Goal: Task Accomplishment & Management: Complete application form

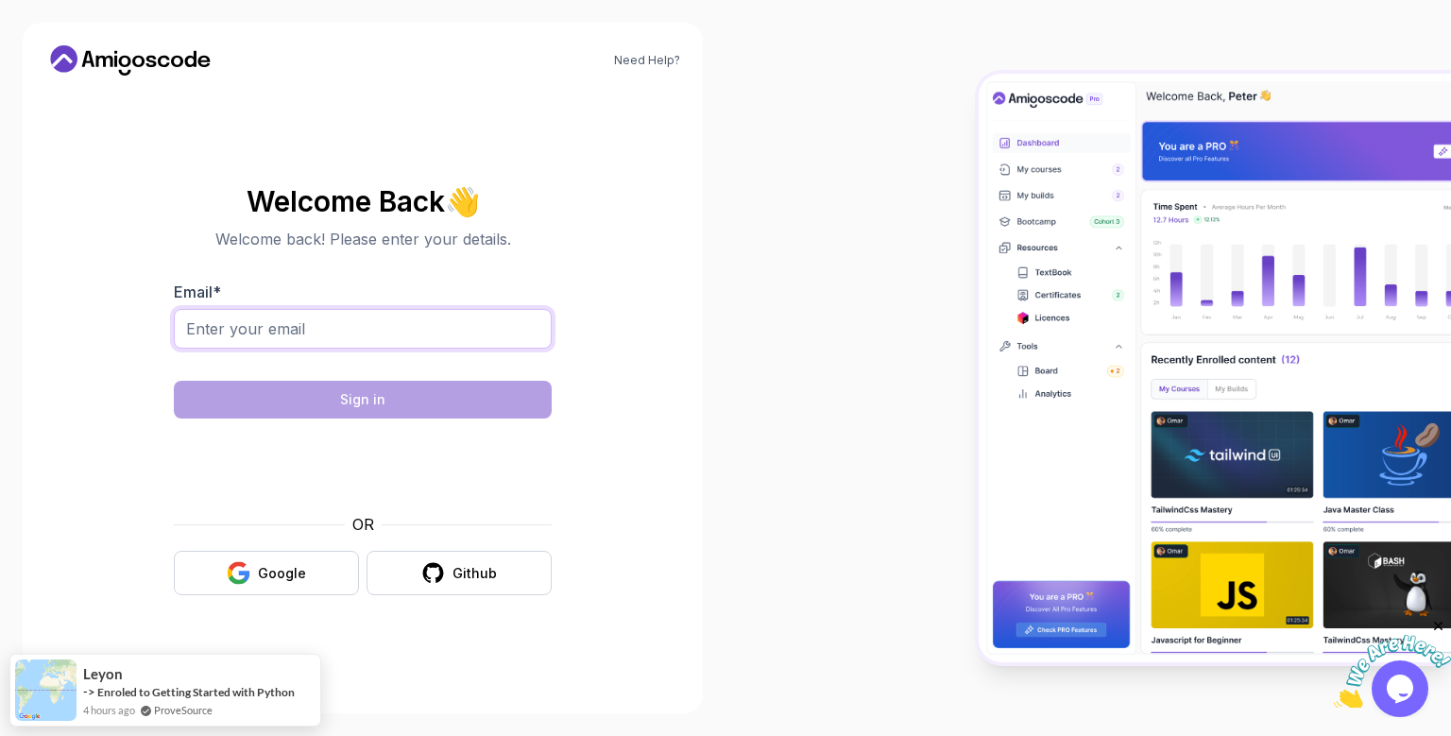
click at [311, 333] on input "Email *" at bounding box center [363, 329] width 378 height 40
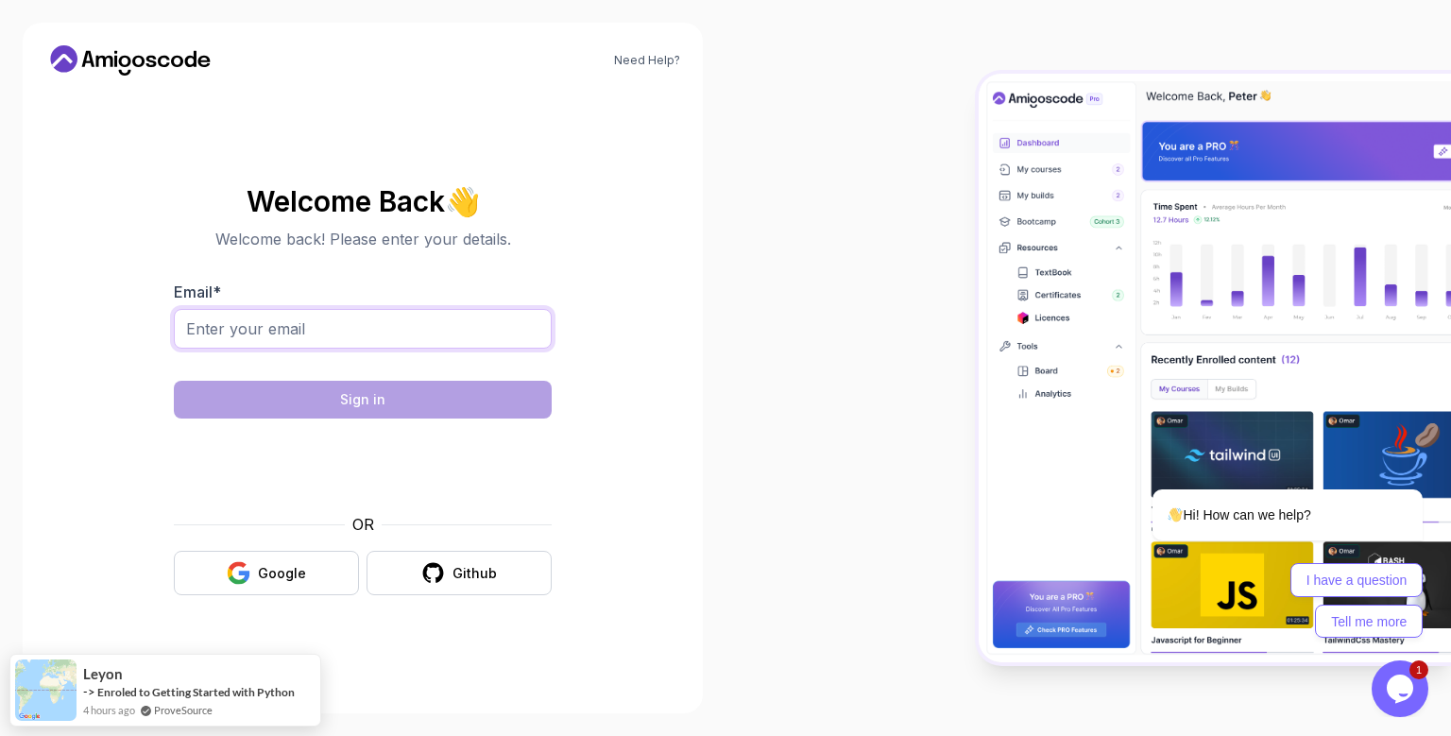
type input "d"
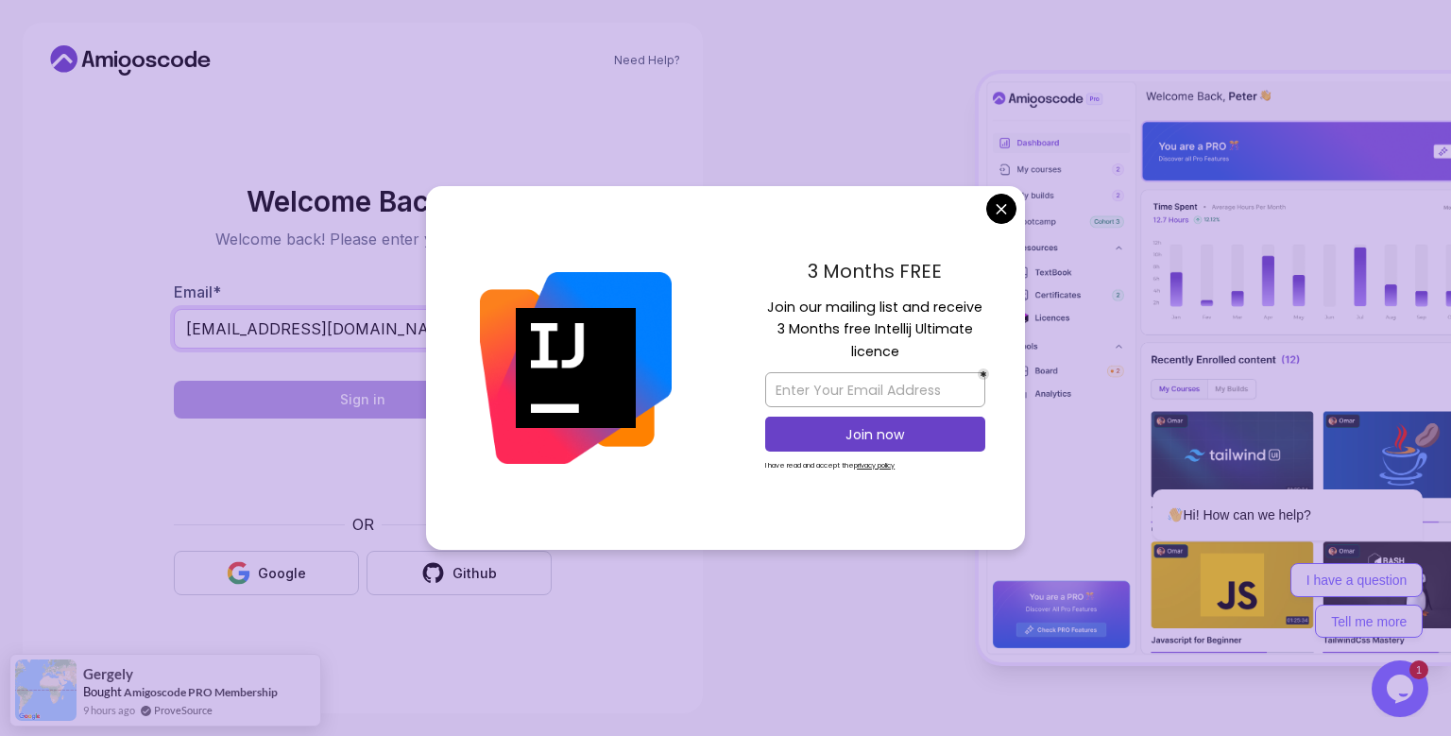
type input "sairahulsai432@gmail.com"
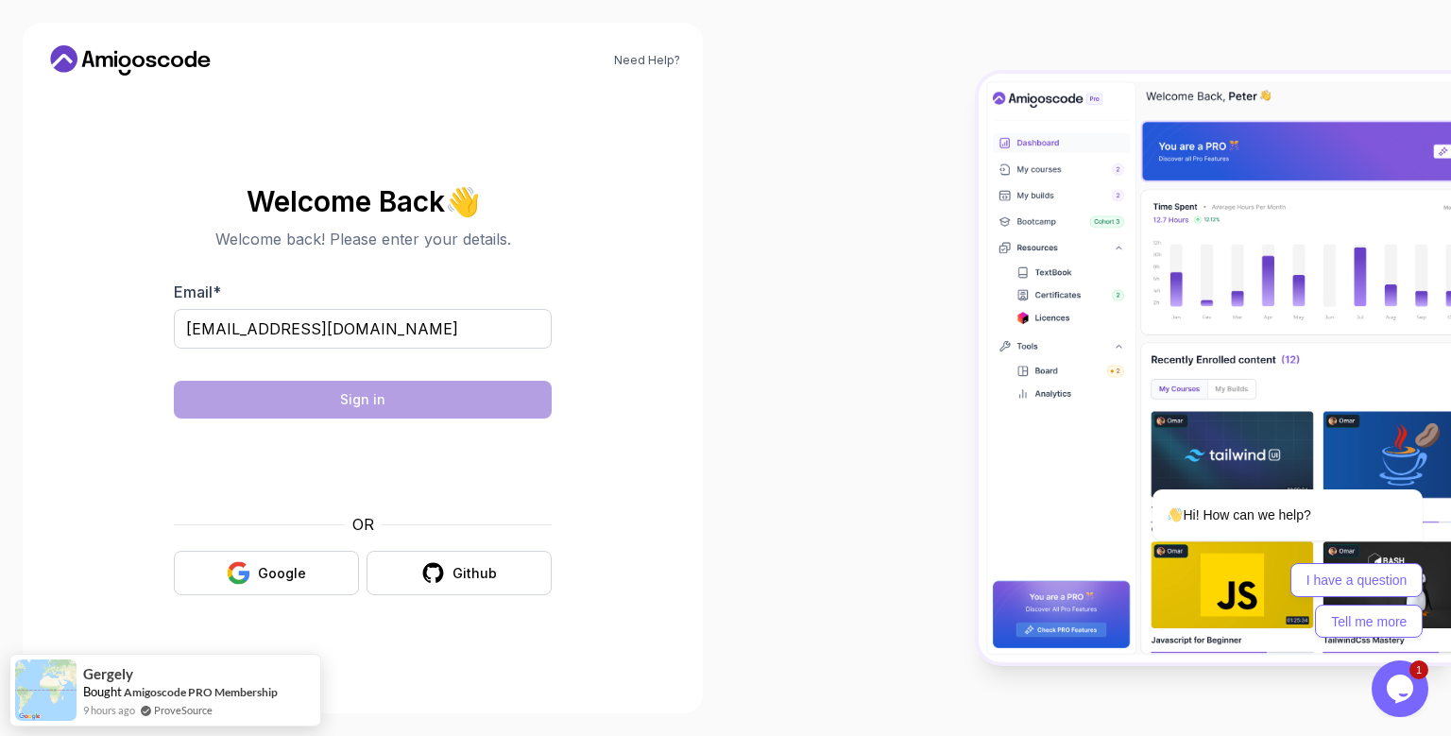
click at [1007, 209] on body "Need Help? Welcome Back 👋 Welcome back! Please enter your details. Email * sair…" at bounding box center [725, 368] width 1451 height 736
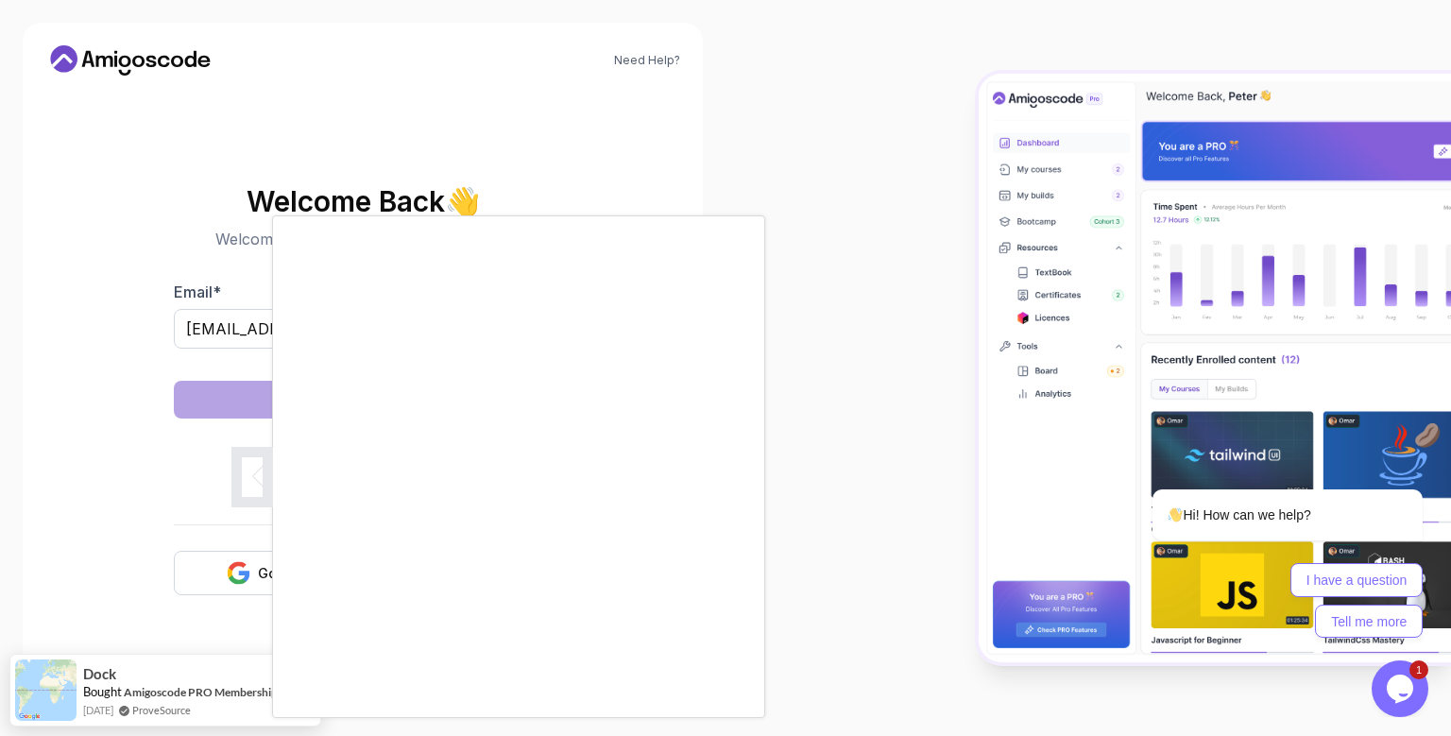
click at [814, 478] on div at bounding box center [725, 368] width 1451 height 736
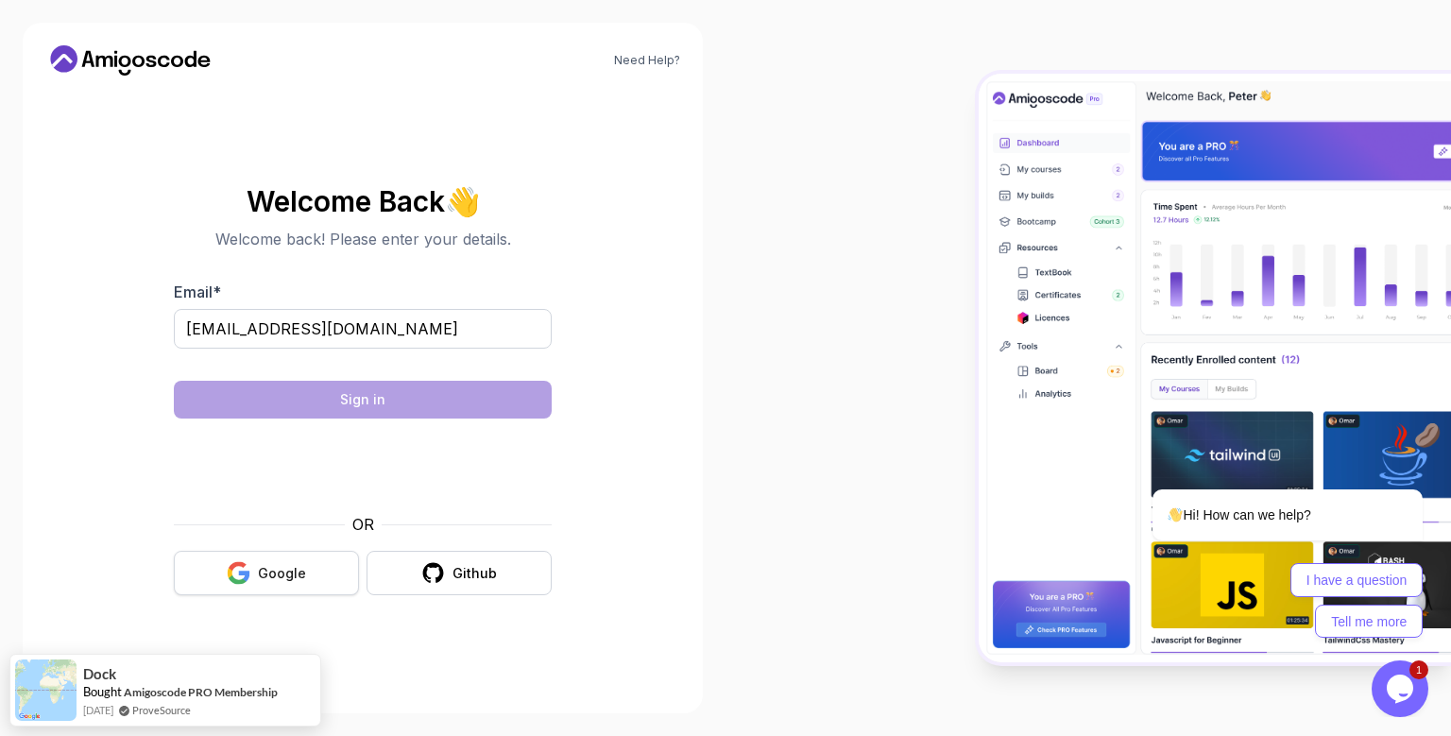
click at [319, 588] on button "Google" at bounding box center [266, 573] width 185 height 44
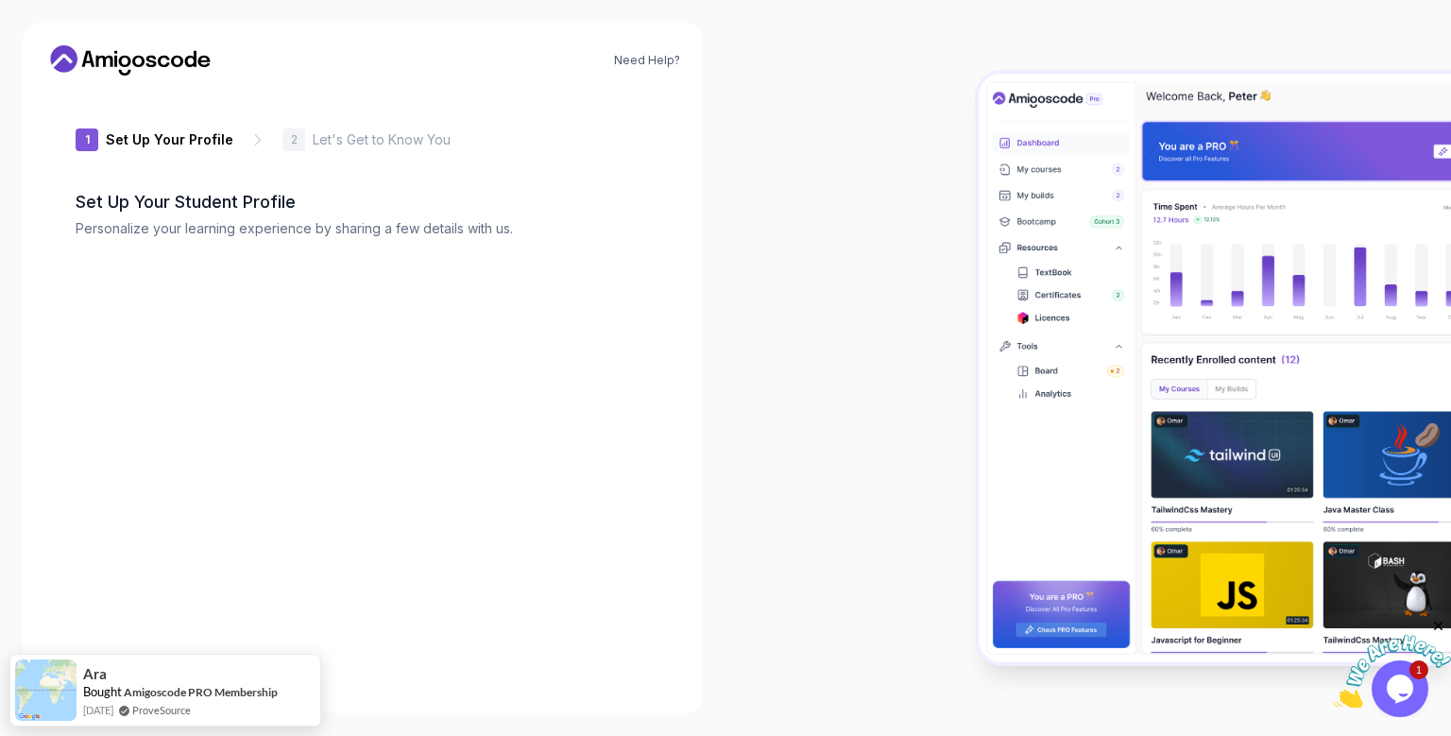
type input "quicklemming67368"
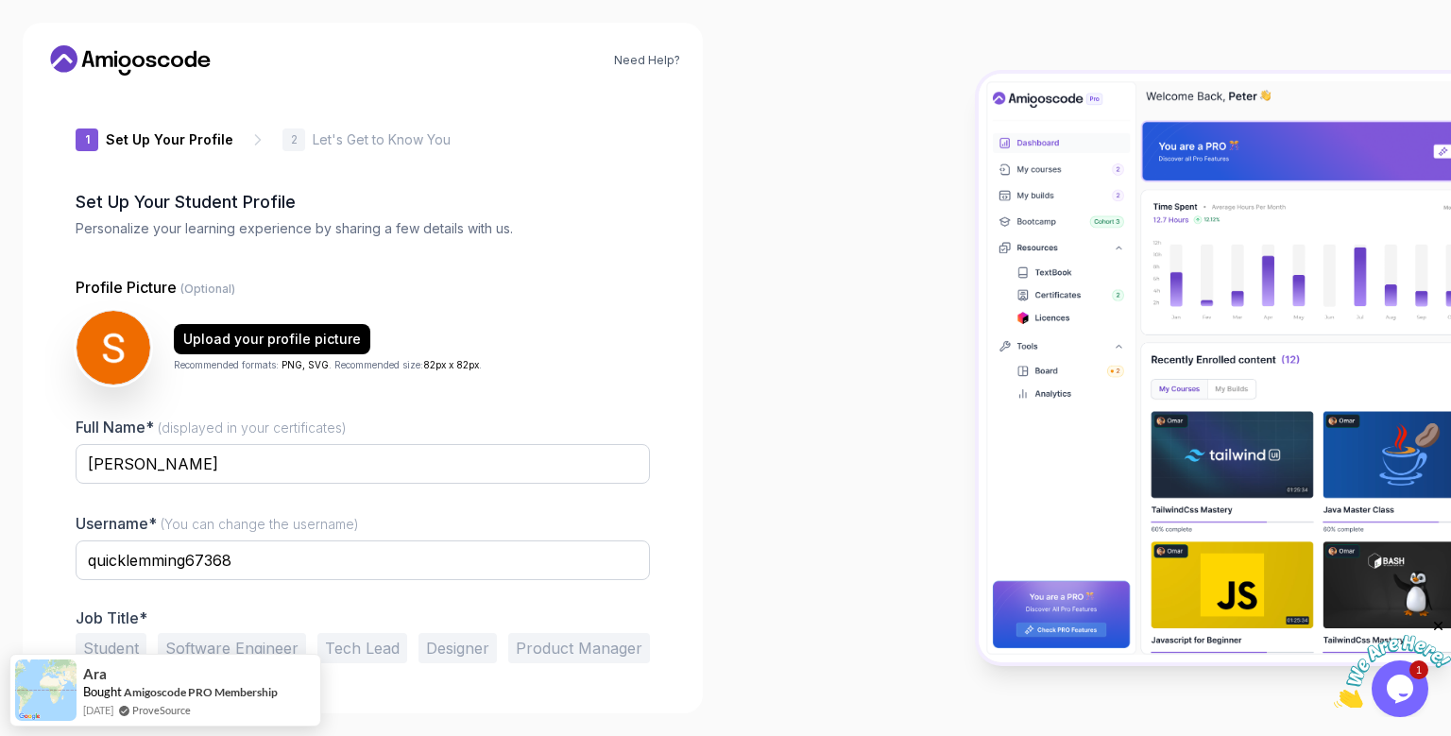
scroll to position [51, 0]
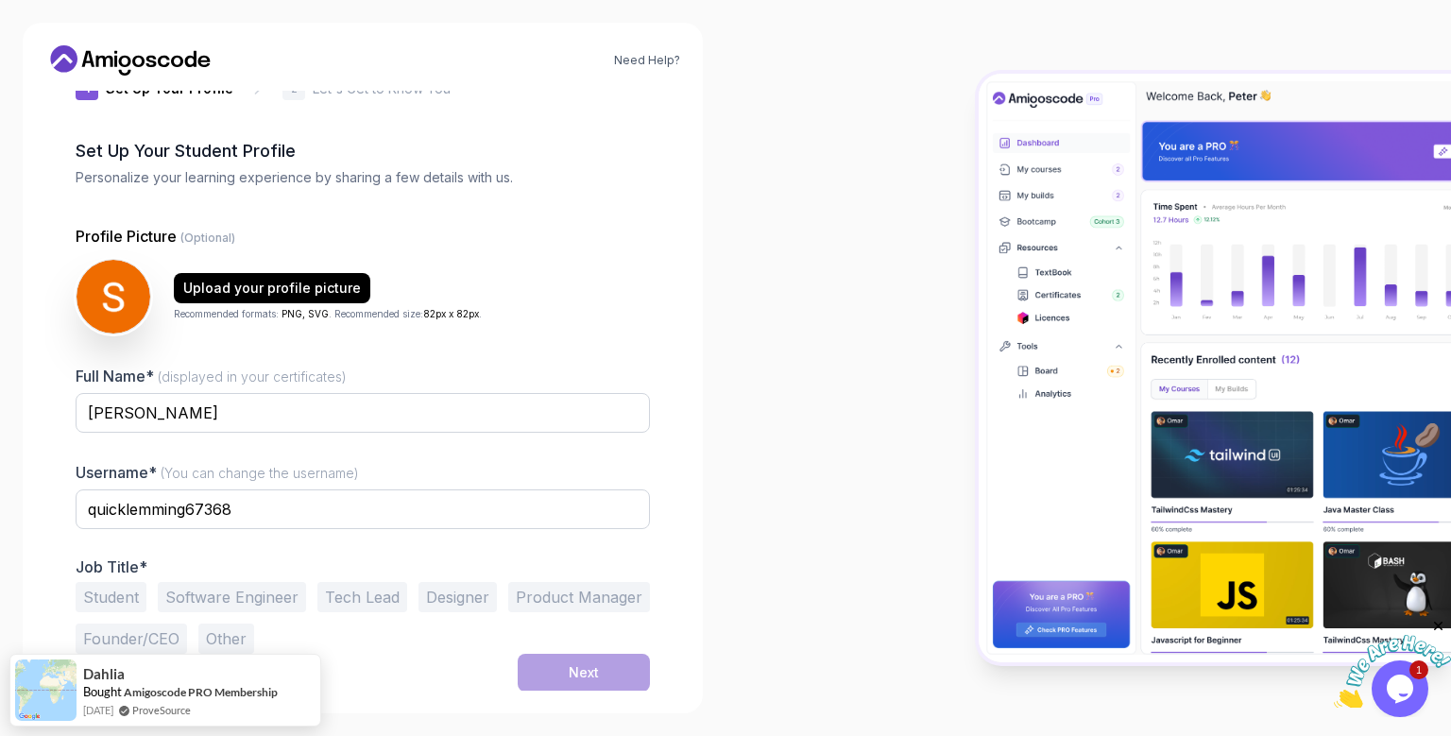
click at [115, 586] on button "Student" at bounding box center [111, 597] width 71 height 30
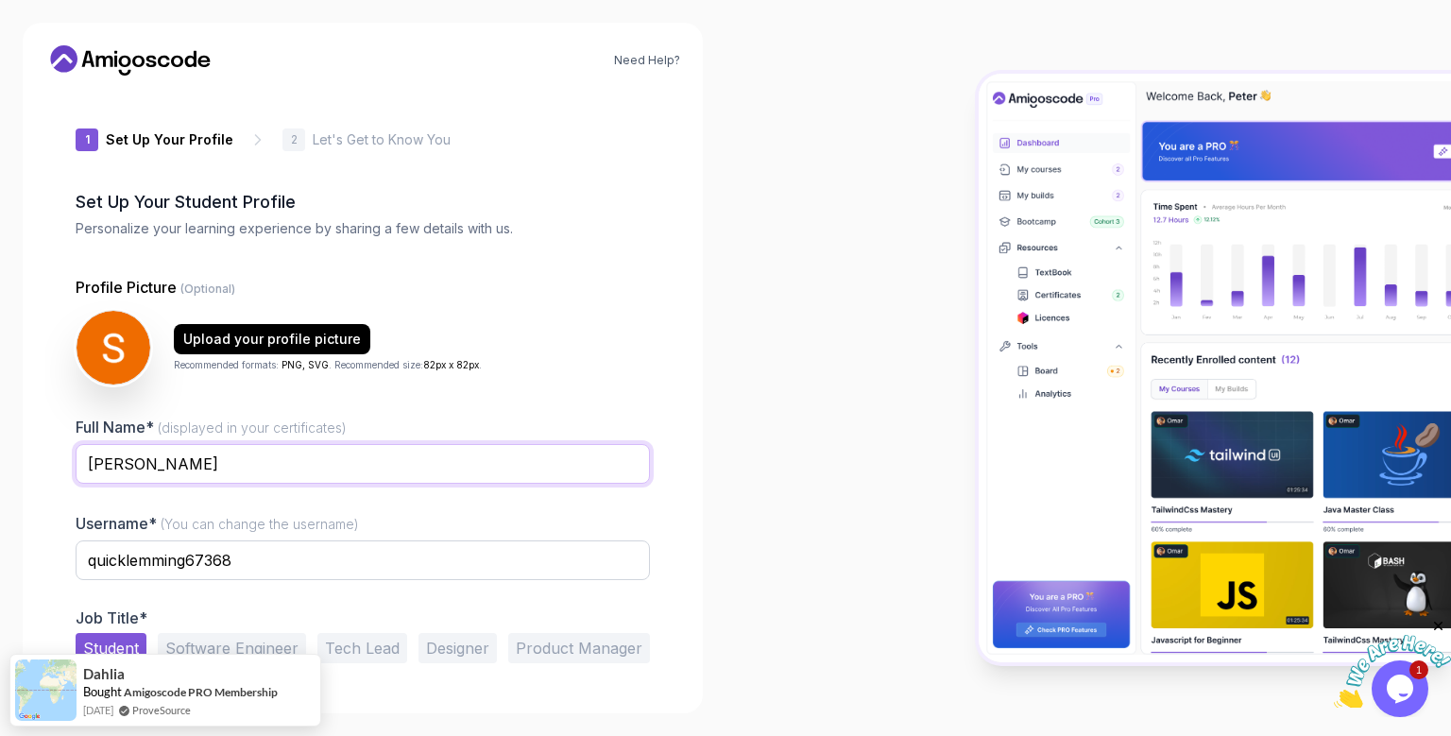
click at [313, 472] on input "[PERSON_NAME]" at bounding box center [363, 464] width 574 height 40
click at [518, 705] on button "Next" at bounding box center [584, 724] width 132 height 38
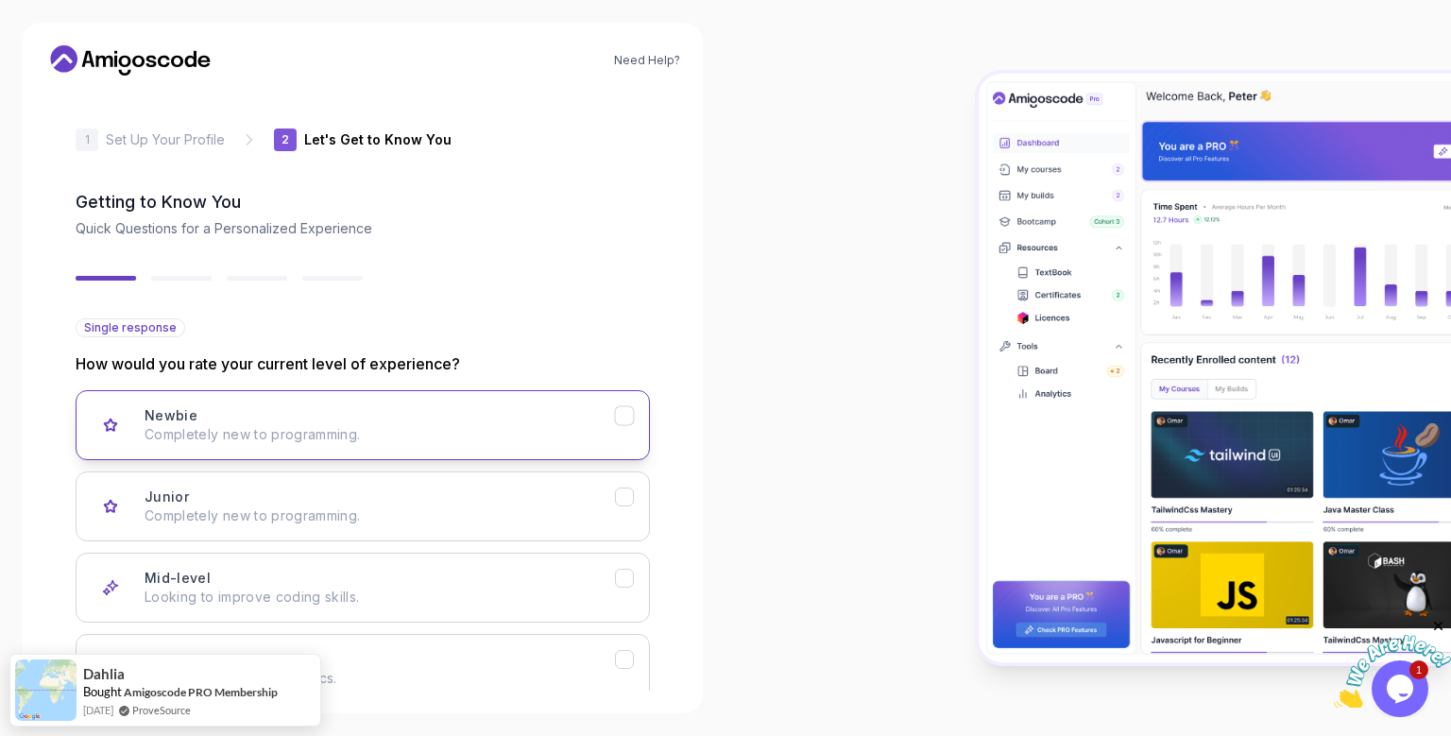
scroll to position [110, 0]
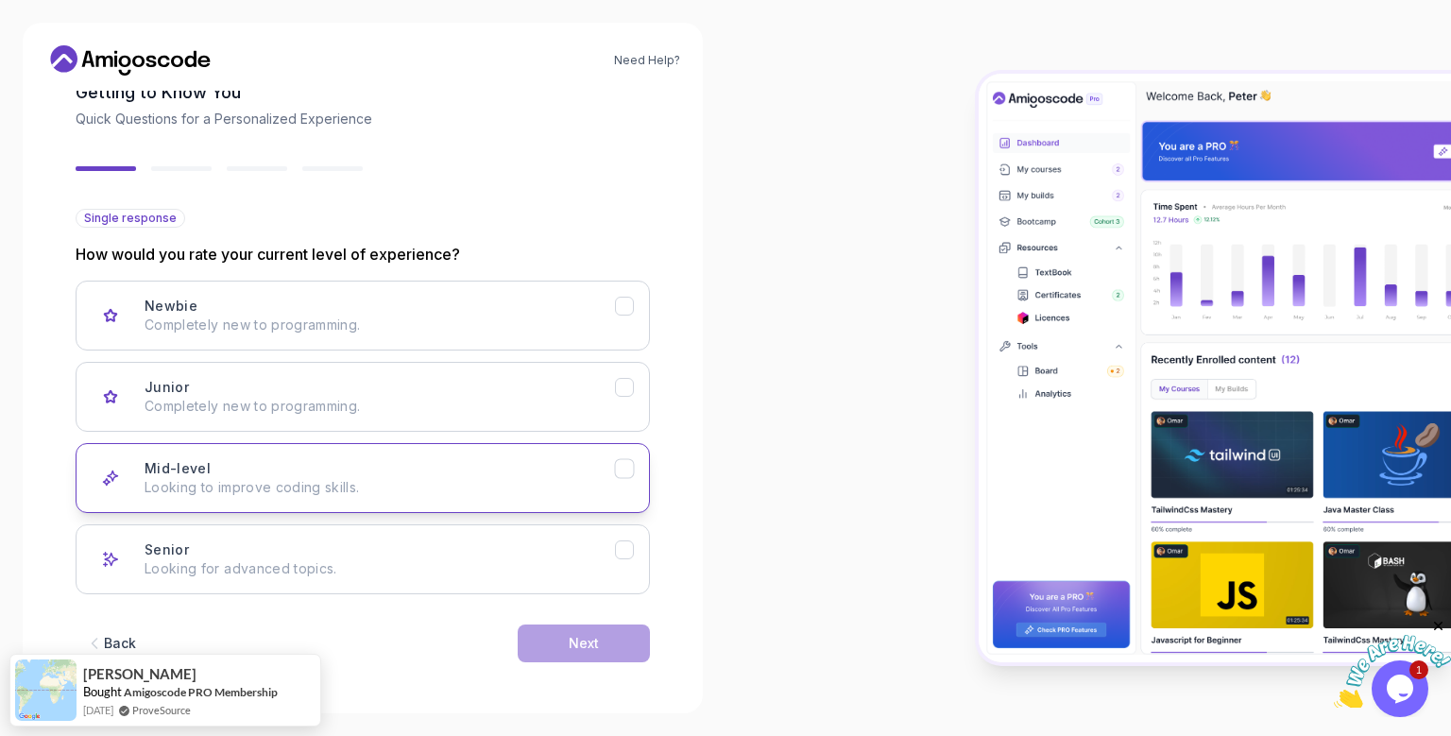
click at [383, 478] on p "Looking to improve coding skills." at bounding box center [380, 487] width 470 height 19
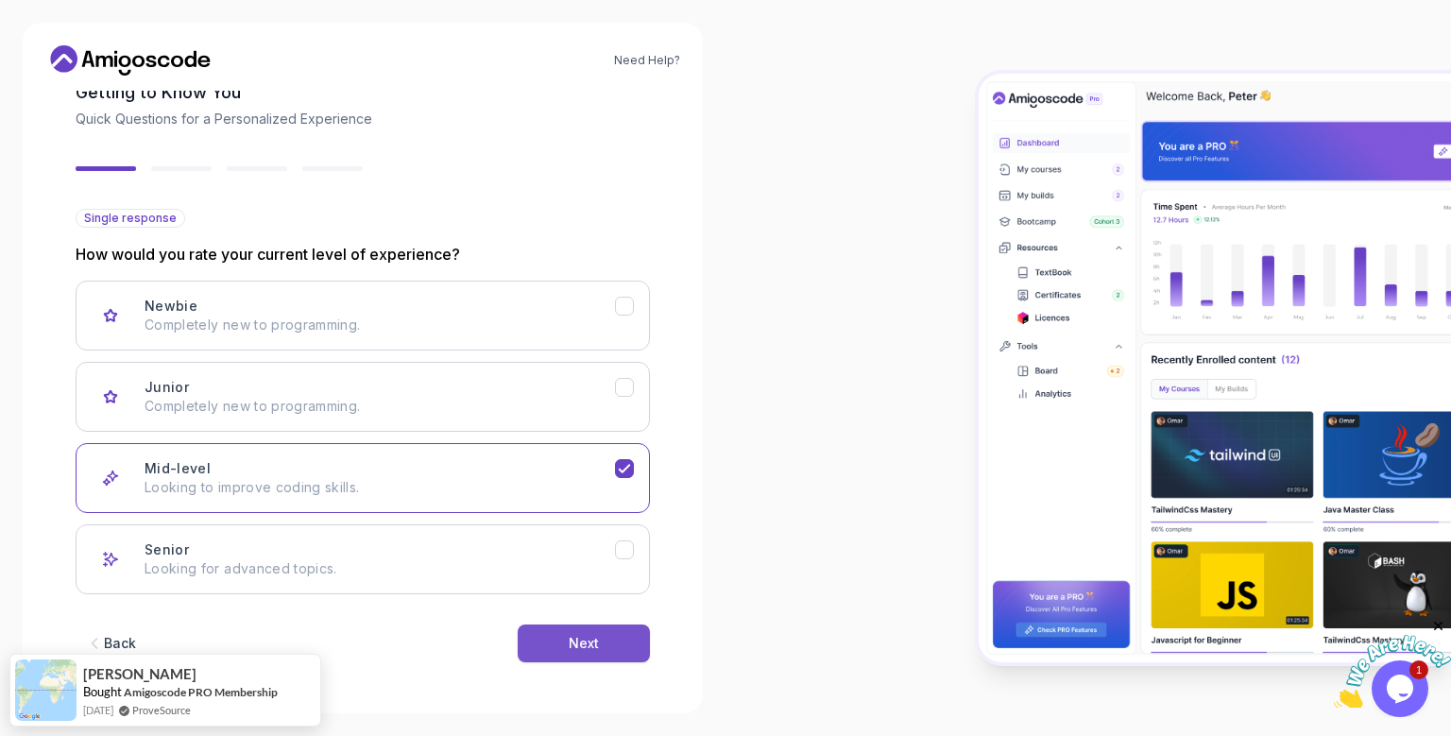
click at [573, 659] on button "Next" at bounding box center [584, 643] width 132 height 38
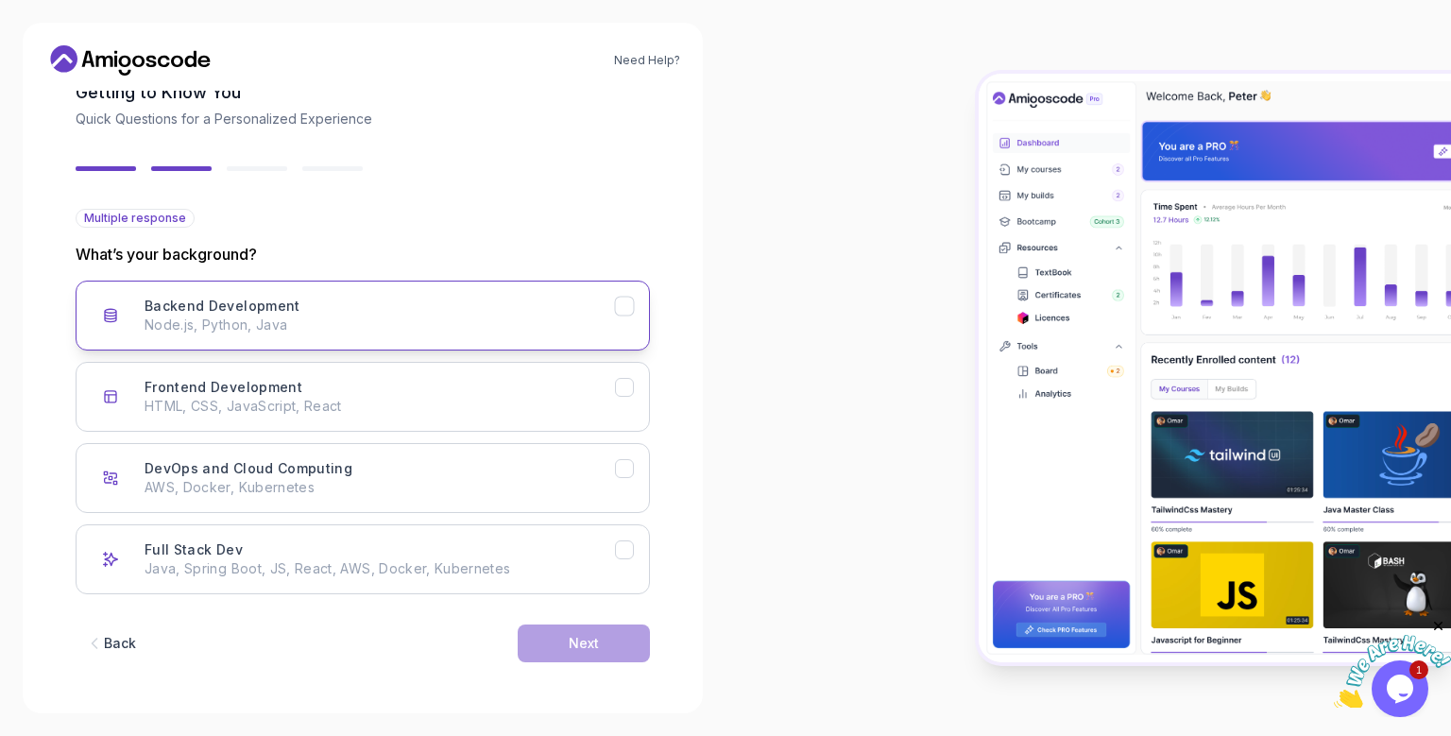
click at [622, 309] on icon "Backend Development" at bounding box center [624, 306] width 10 height 8
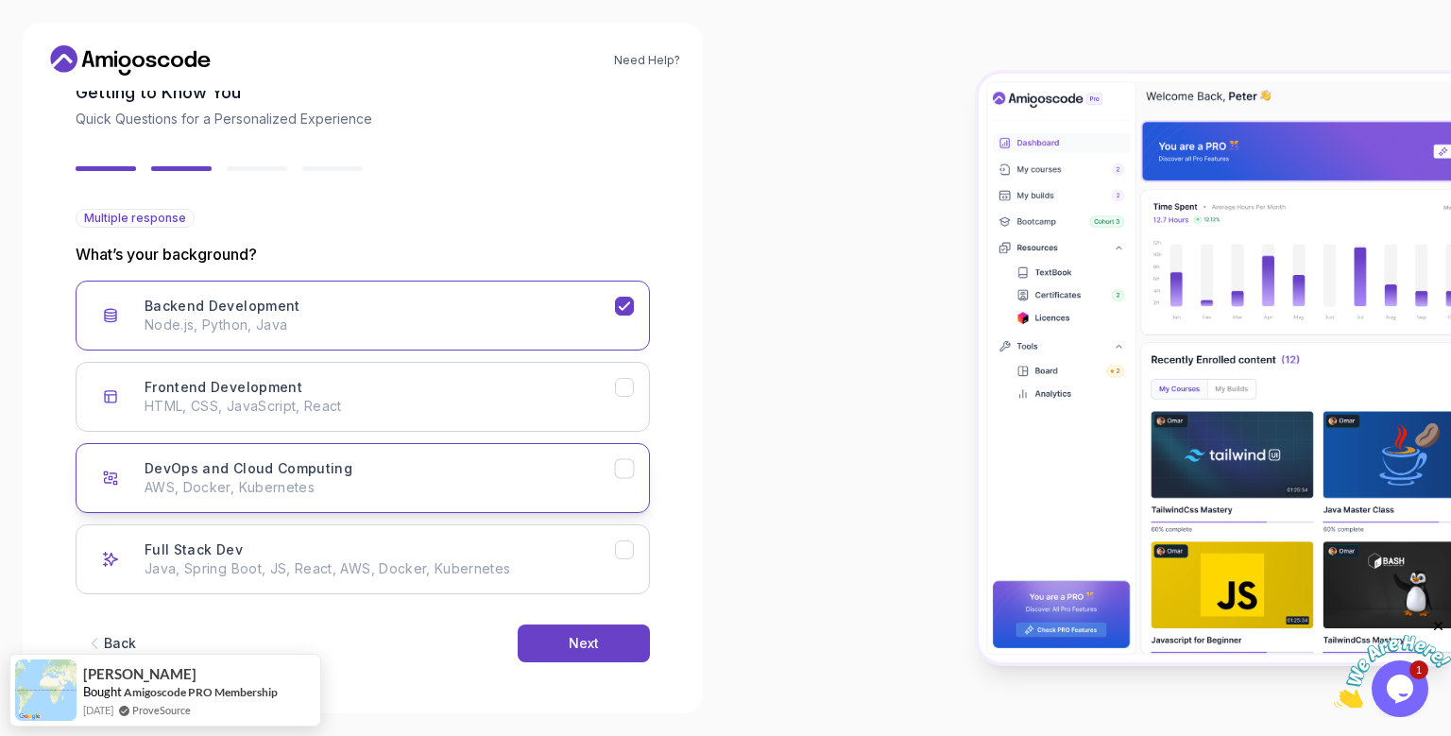
click at [614, 482] on p "AWS, Docker, Kubernetes" at bounding box center [380, 487] width 470 height 19
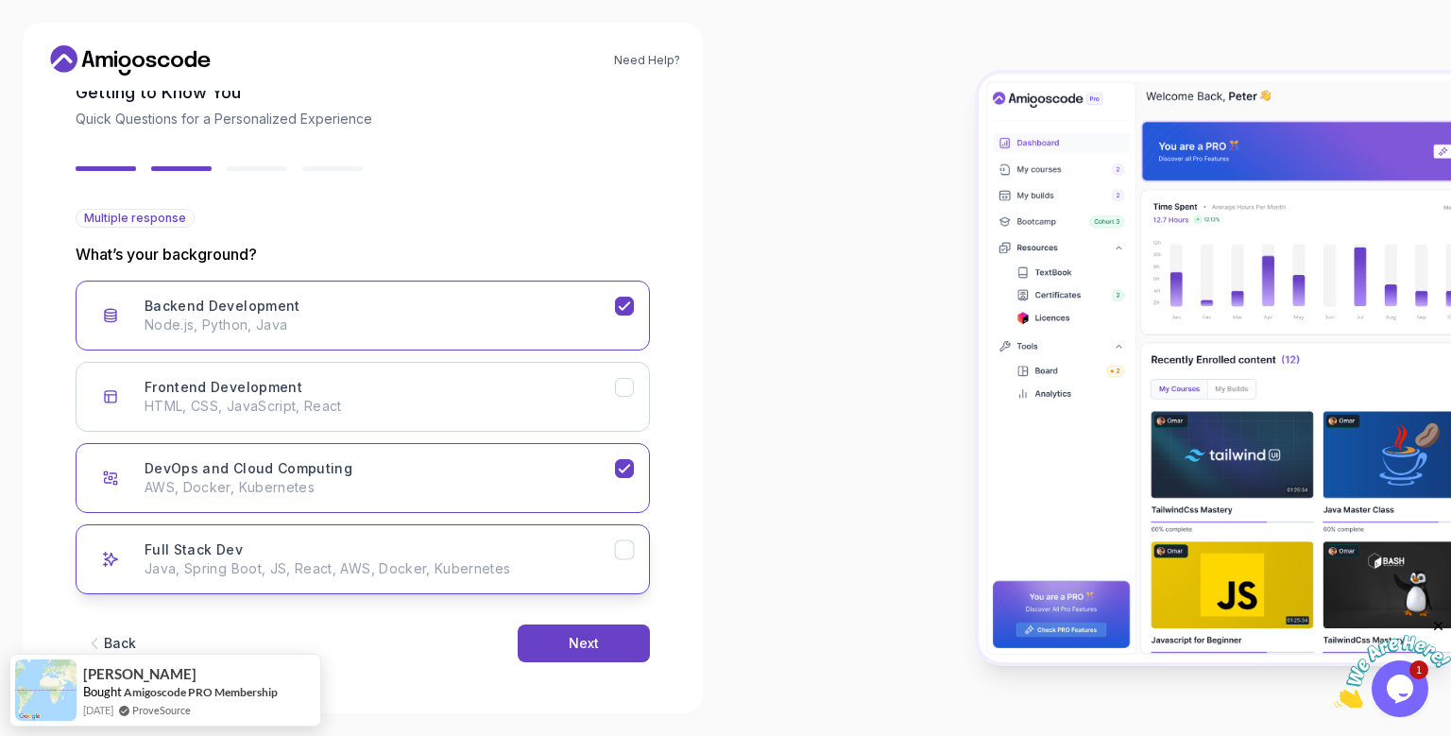
click at [620, 546] on icon "Full Stack Dev" at bounding box center [625, 550] width 18 height 18
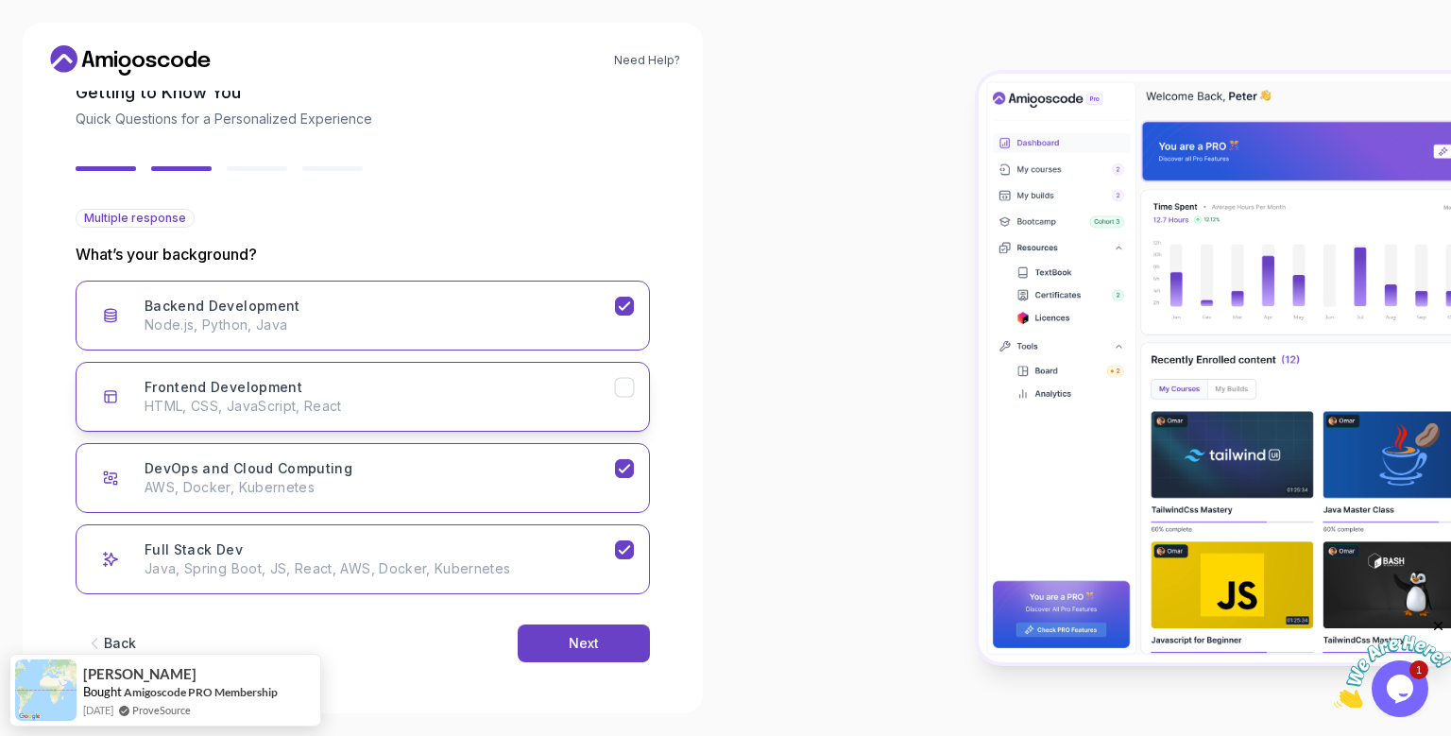
click at [634, 395] on button "Frontend Development HTML, CSS, JavaScript, React" at bounding box center [363, 397] width 574 height 70
click at [590, 647] on div "Next" at bounding box center [584, 643] width 30 height 19
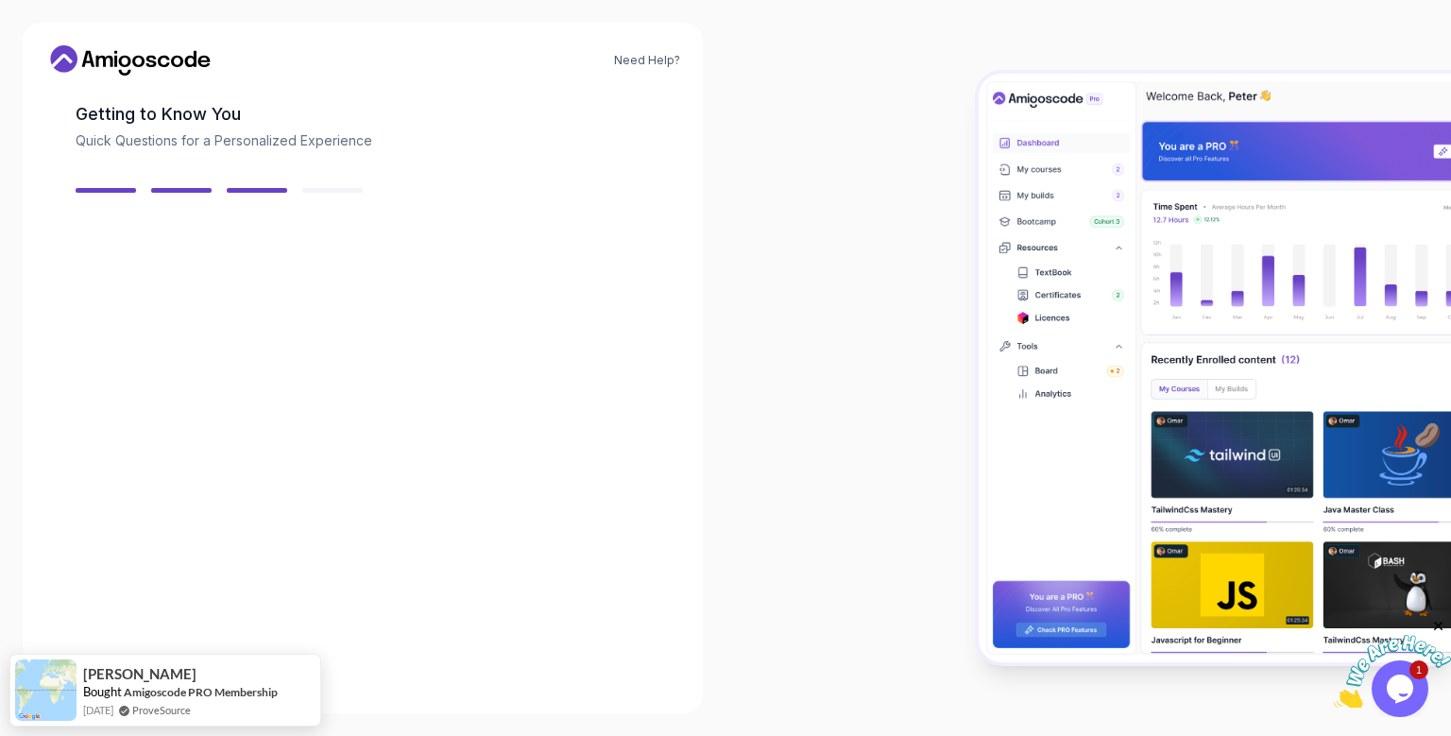
scroll to position [88, 0]
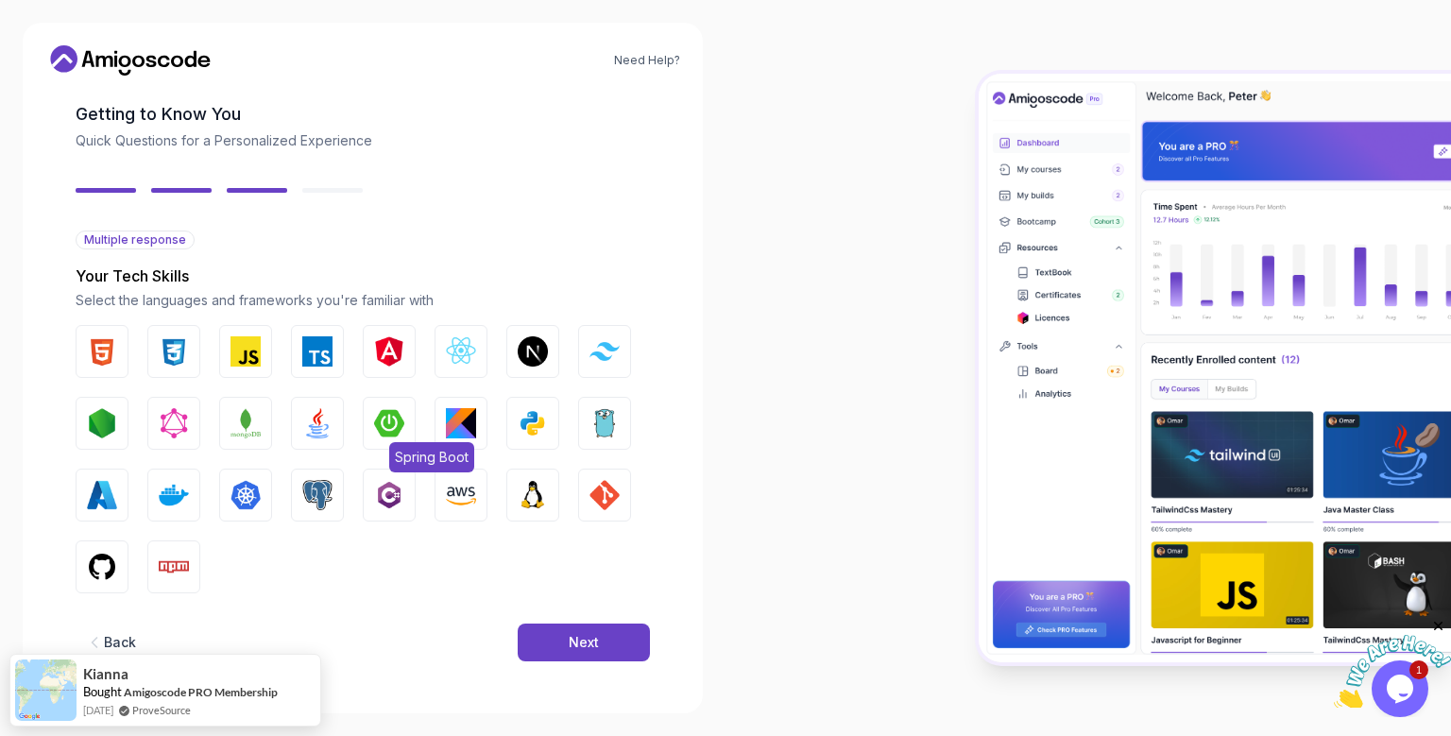
click at [381, 423] on img "button" at bounding box center [389, 423] width 30 height 30
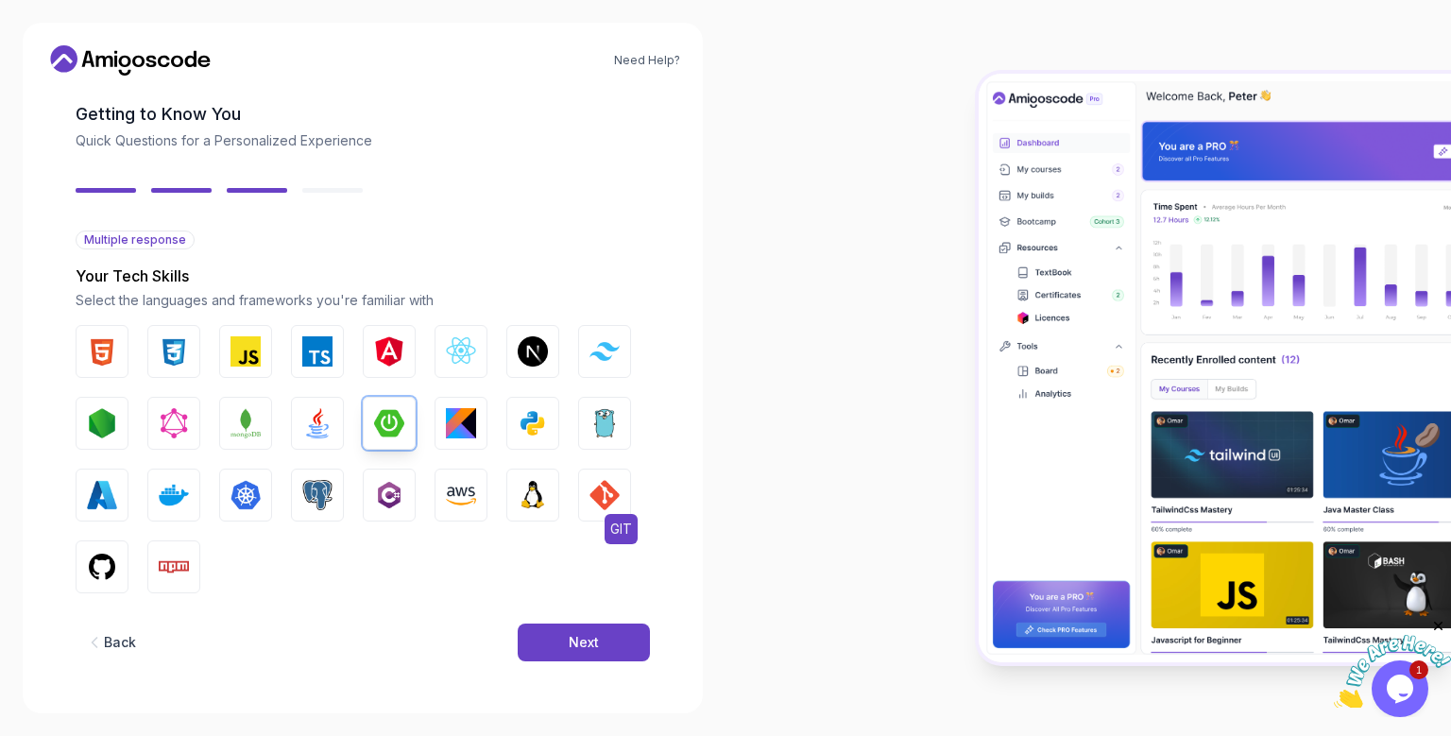
click at [590, 478] on button "GIT" at bounding box center [604, 495] width 53 height 53
click at [534, 424] on img "button" at bounding box center [533, 423] width 30 height 30
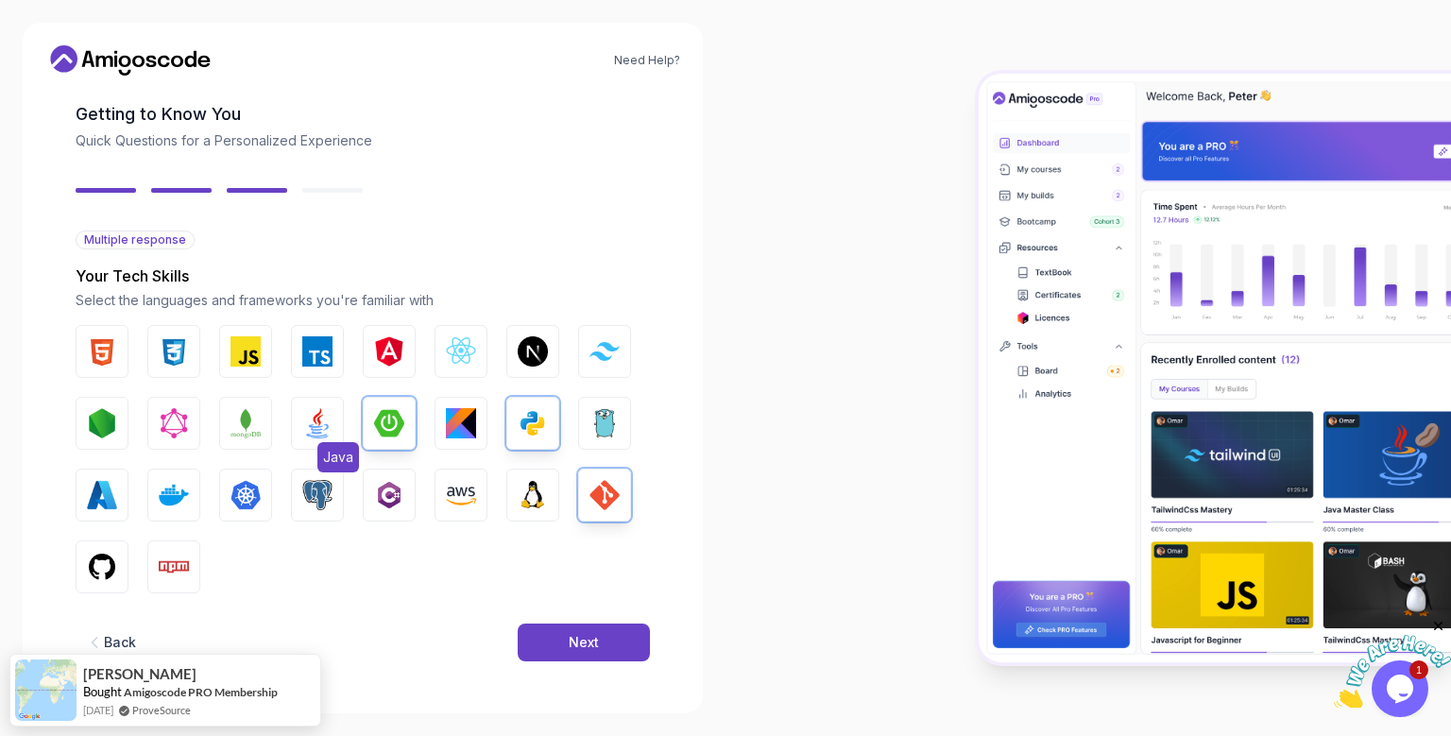
click at [292, 433] on button "Java" at bounding box center [317, 423] width 53 height 53
click at [110, 569] on img "button" at bounding box center [102, 567] width 30 height 30
click at [601, 507] on img "button" at bounding box center [605, 495] width 30 height 30
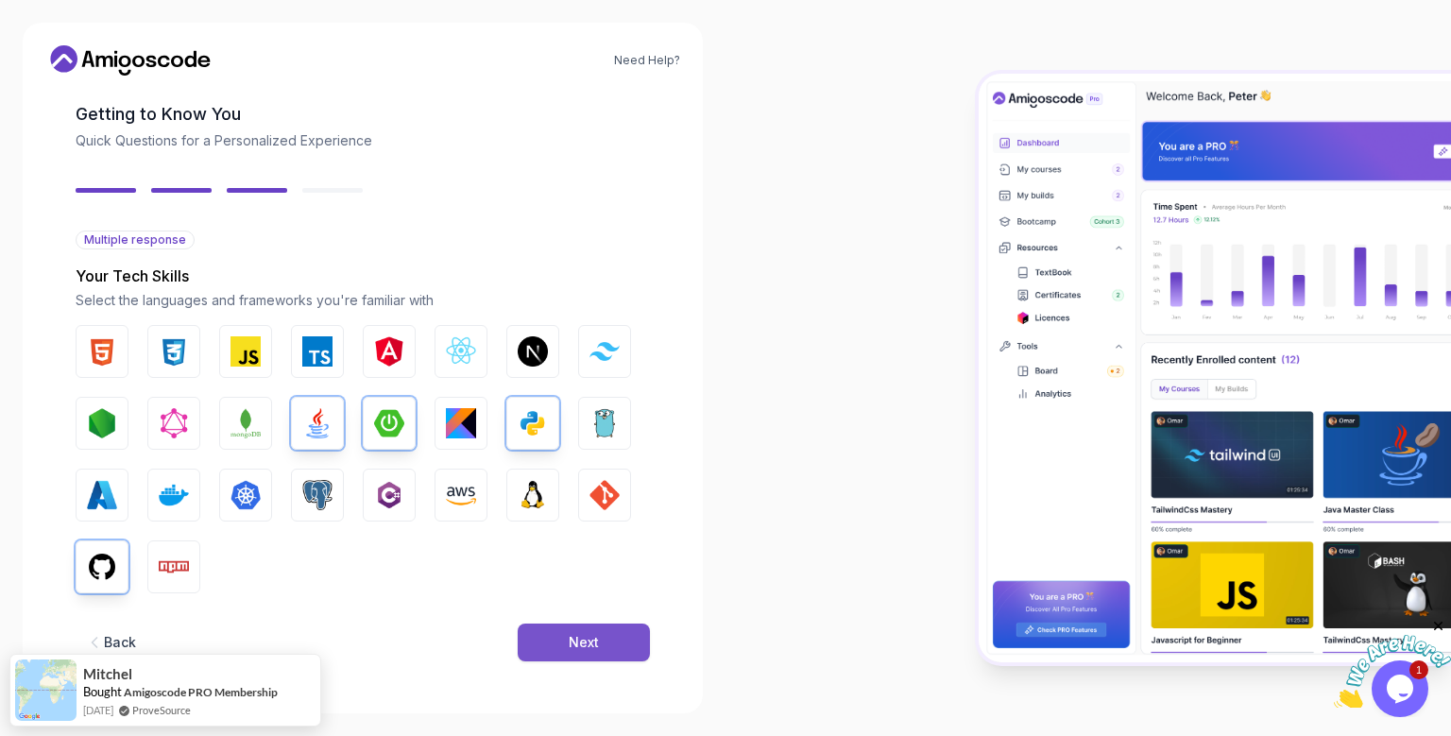
click at [588, 651] on div "Next" at bounding box center [584, 642] width 30 height 19
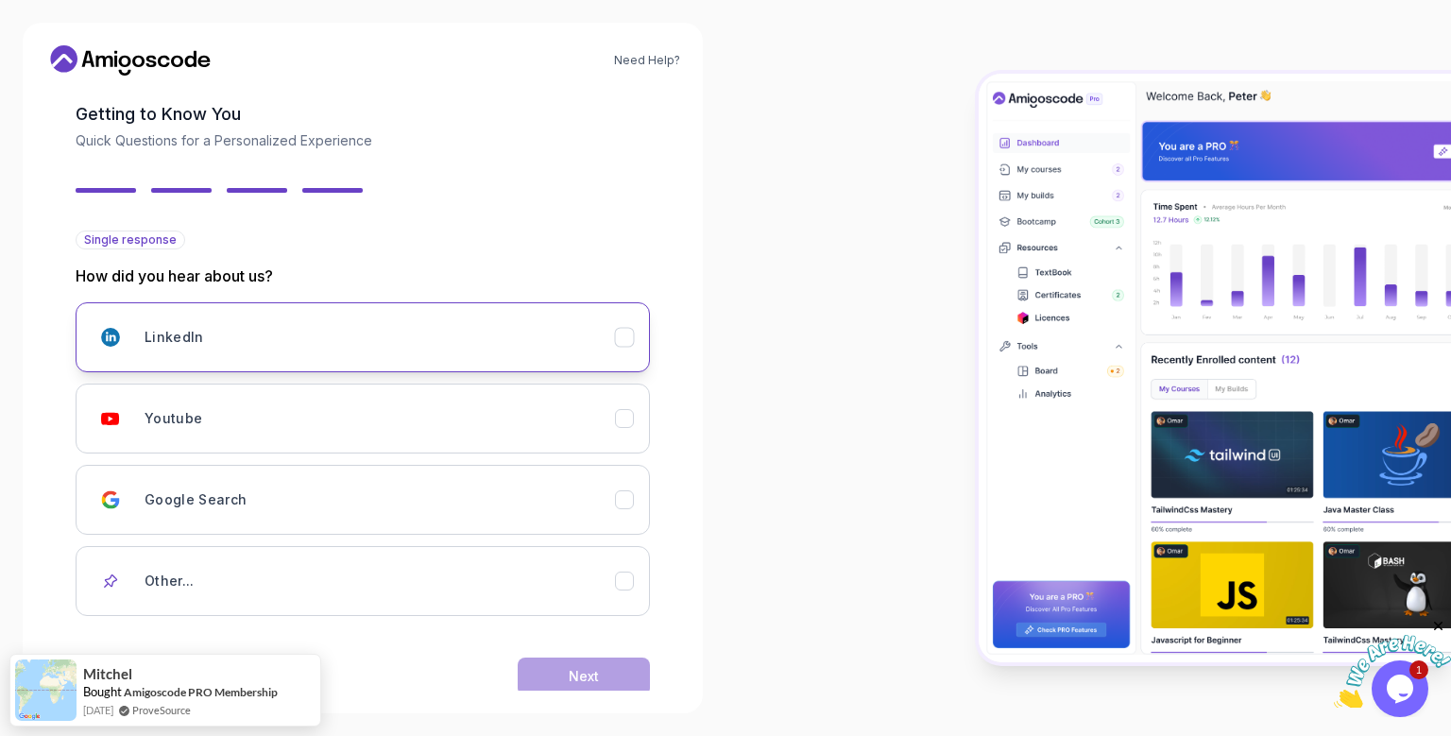
scroll to position [121, 0]
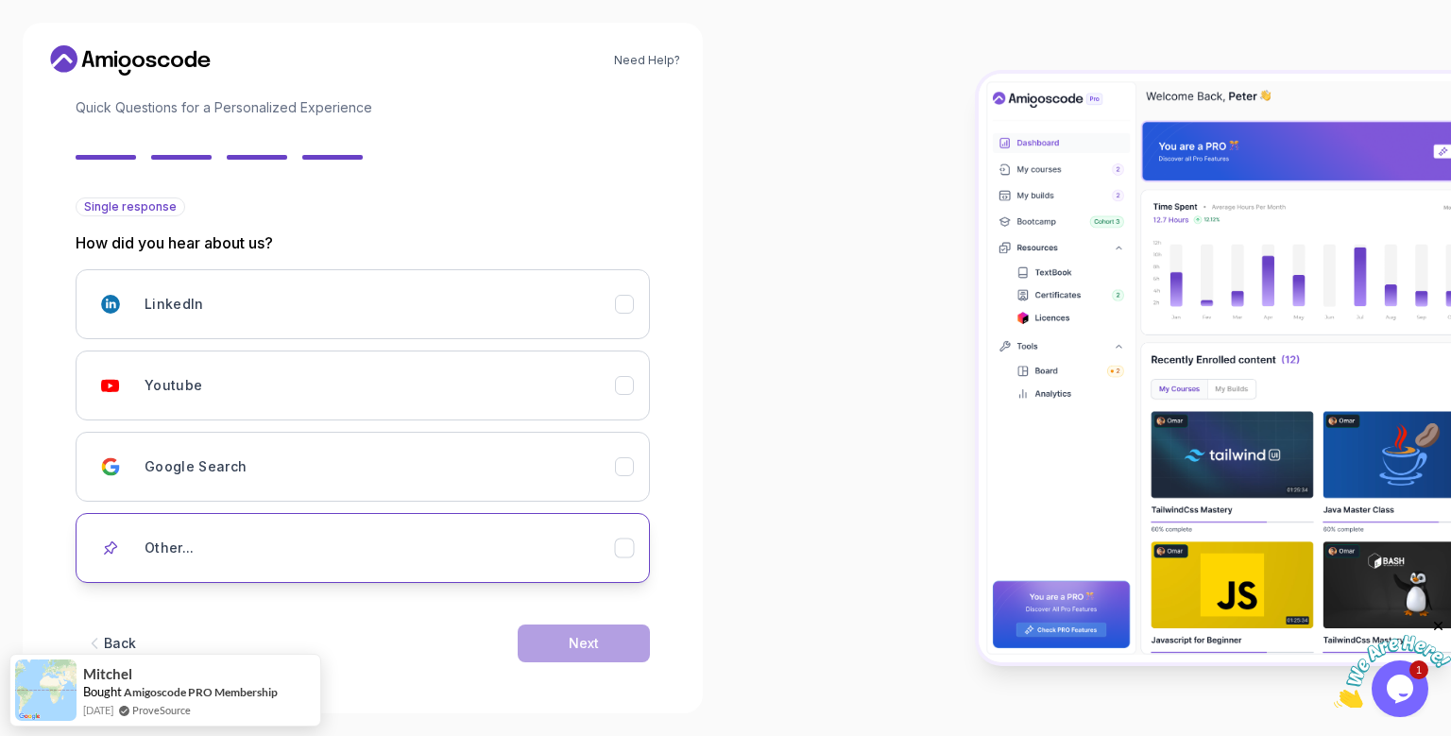
click at [214, 550] on div "Other..." at bounding box center [380, 548] width 470 height 38
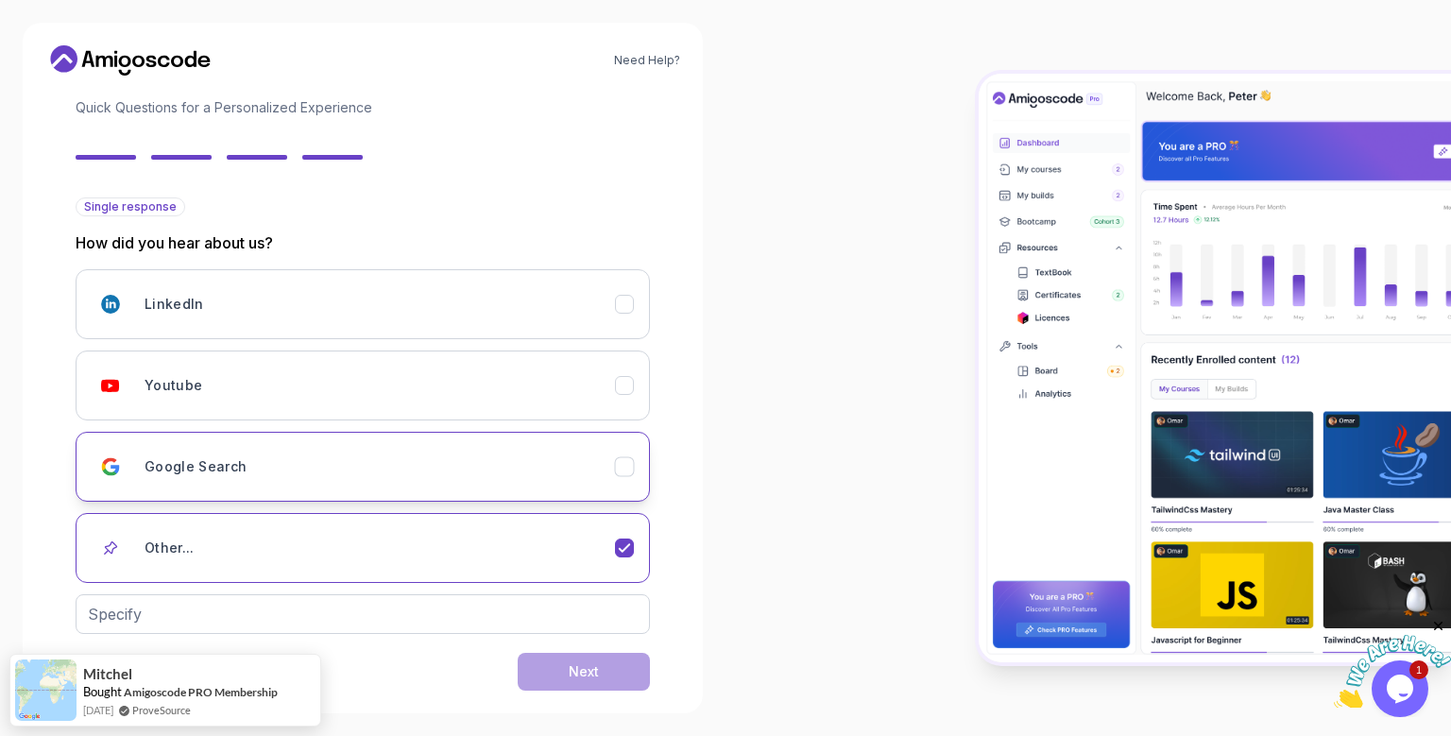
click at [282, 470] on div "Google Search" at bounding box center [380, 467] width 470 height 38
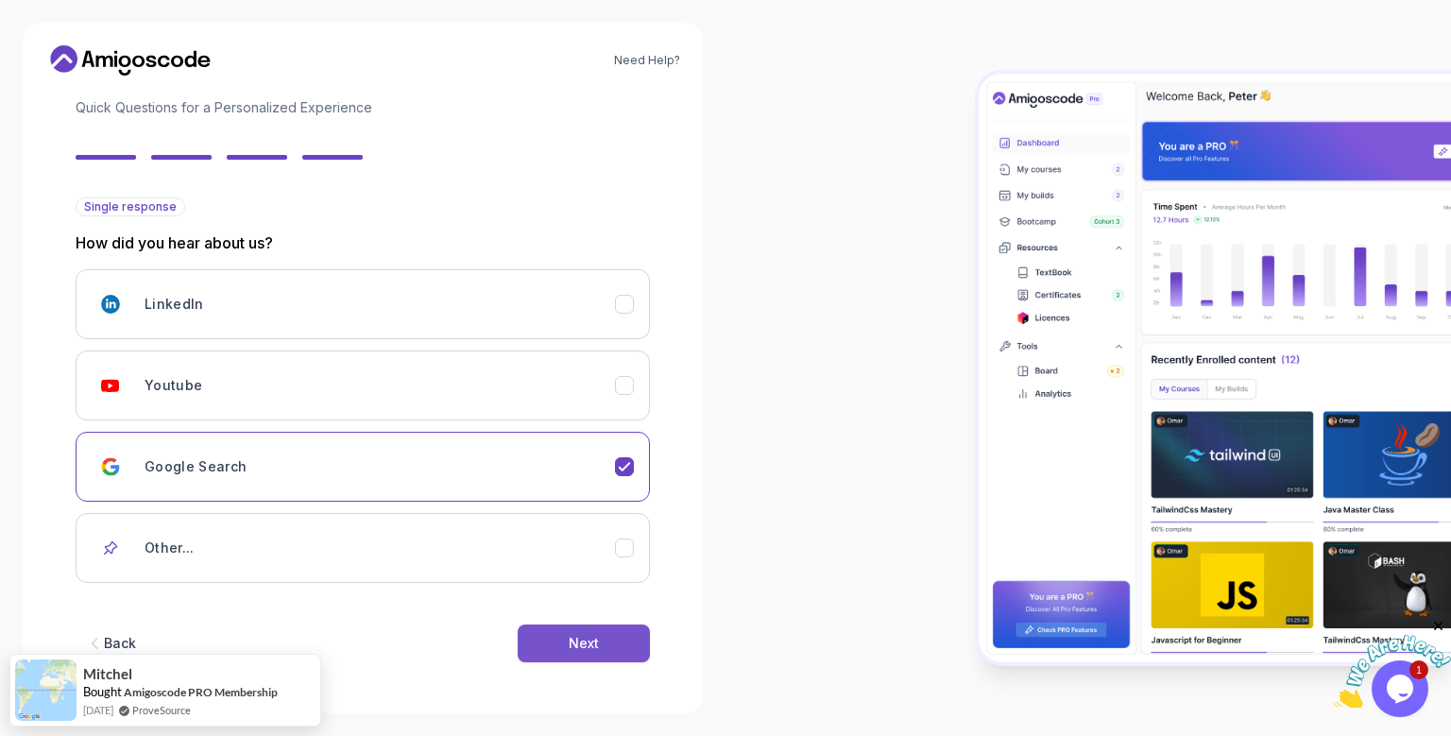
click at [583, 641] on div "Next" at bounding box center [584, 643] width 30 height 19
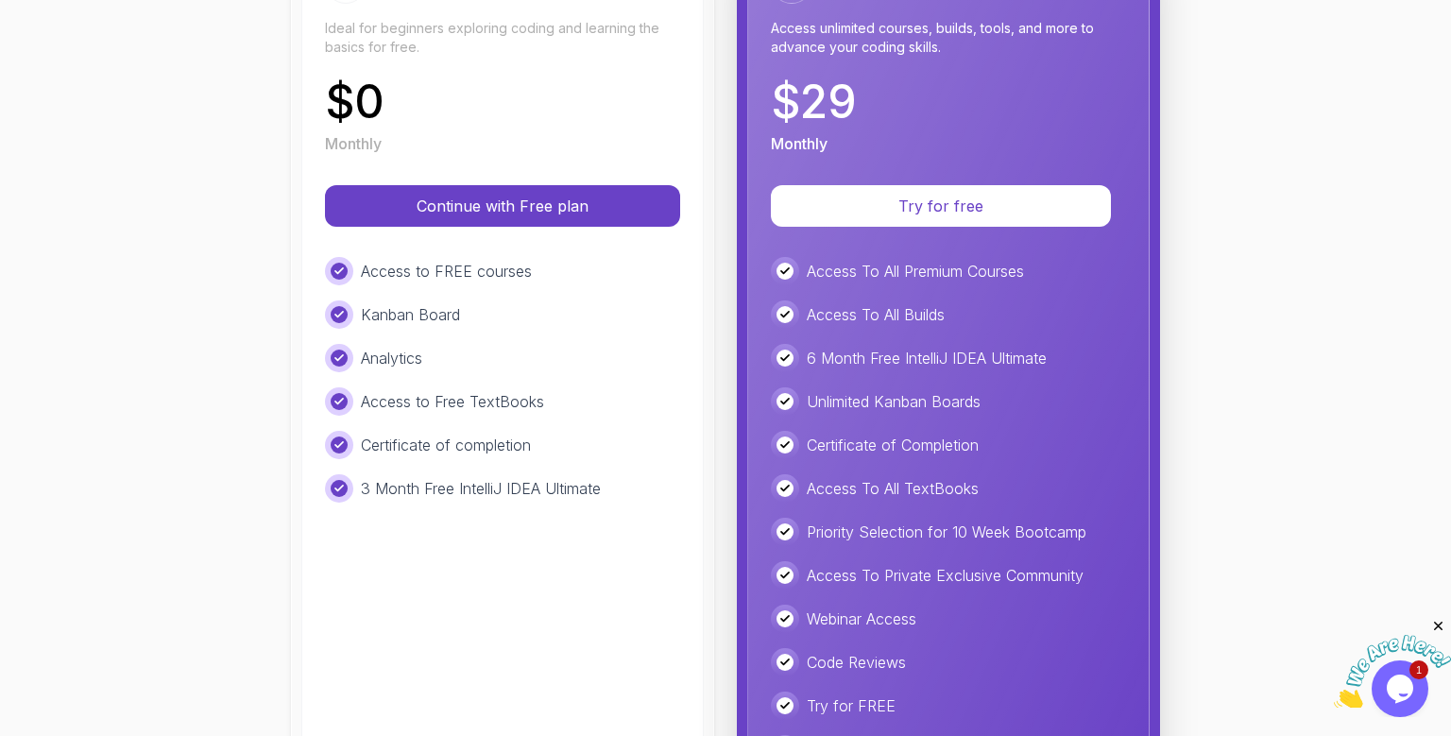
scroll to position [308, 0]
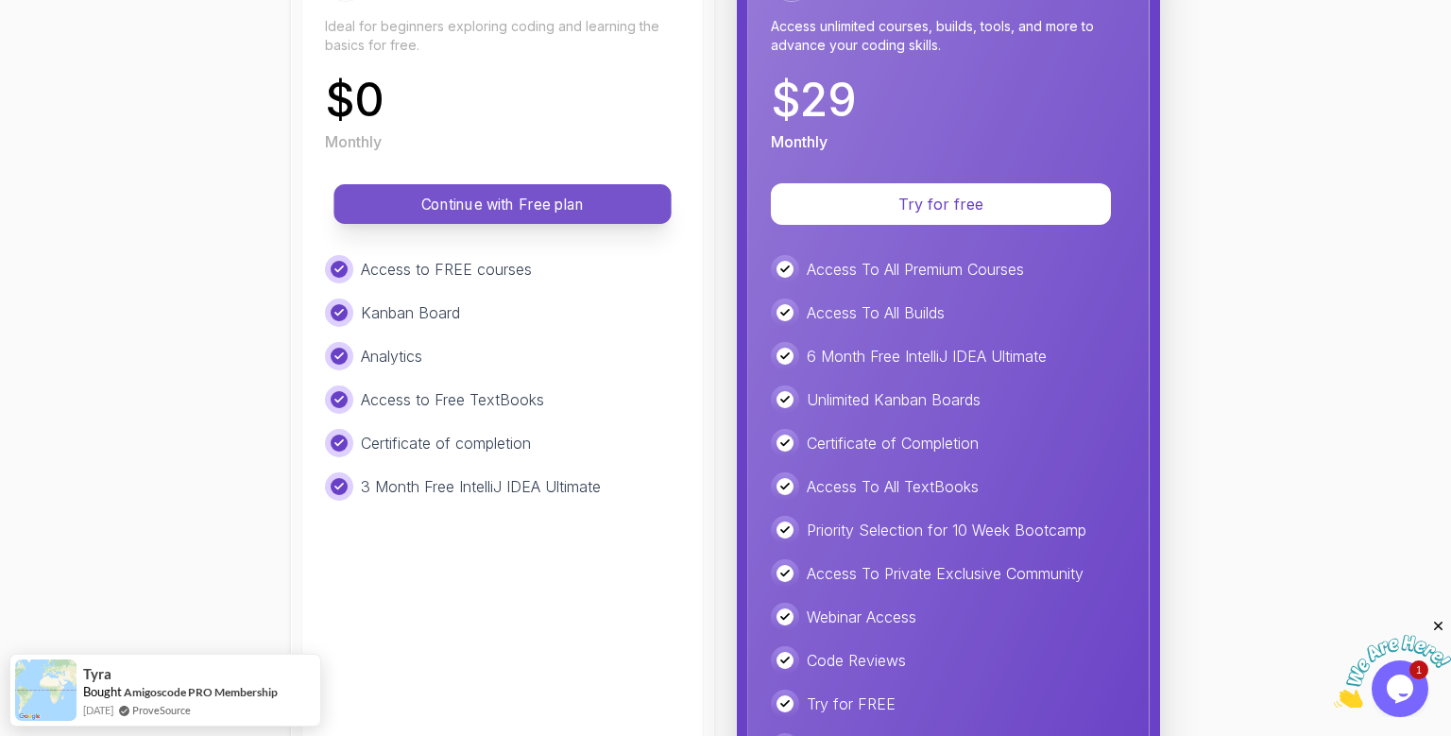
click at [606, 215] on button "Continue with Free plan" at bounding box center [501, 204] width 337 height 40
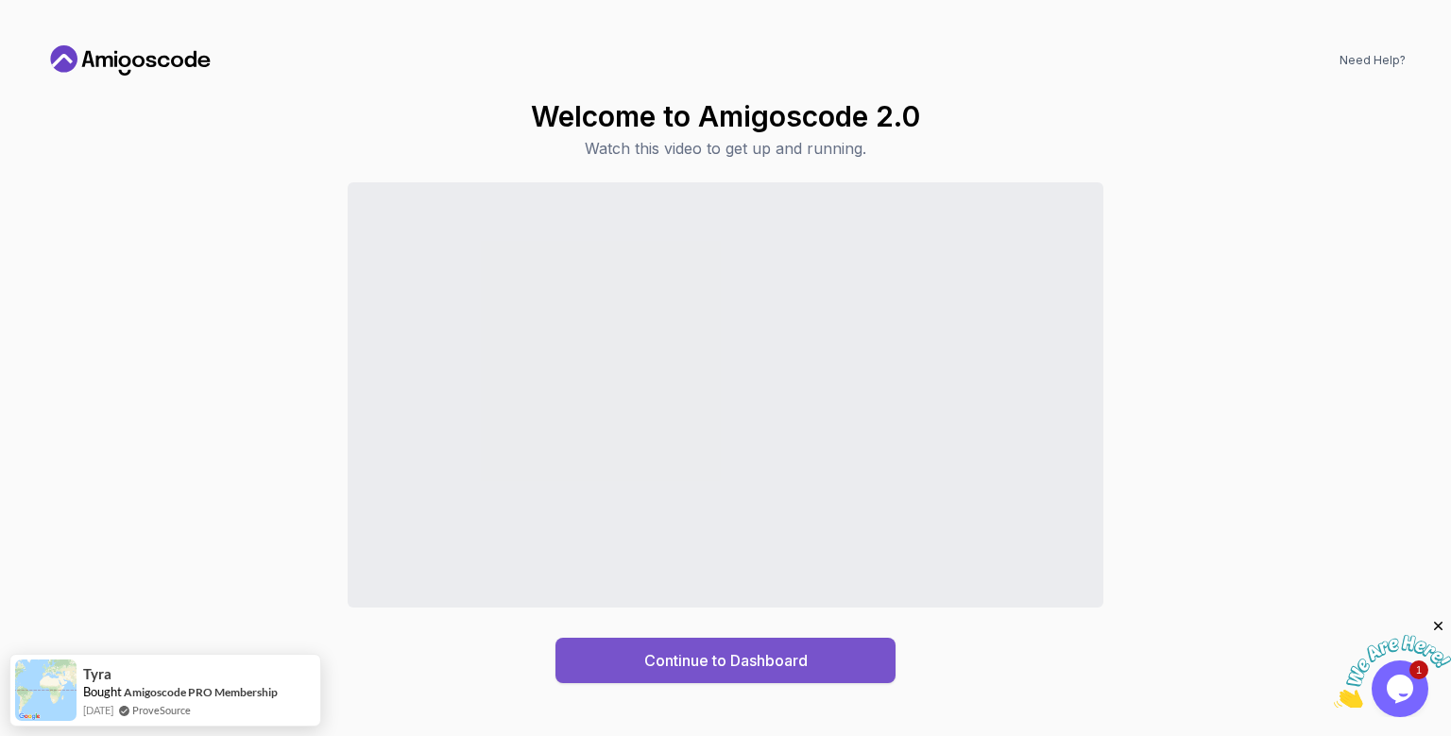
click at [754, 663] on div "Continue to Dashboard" at bounding box center [725, 660] width 163 height 23
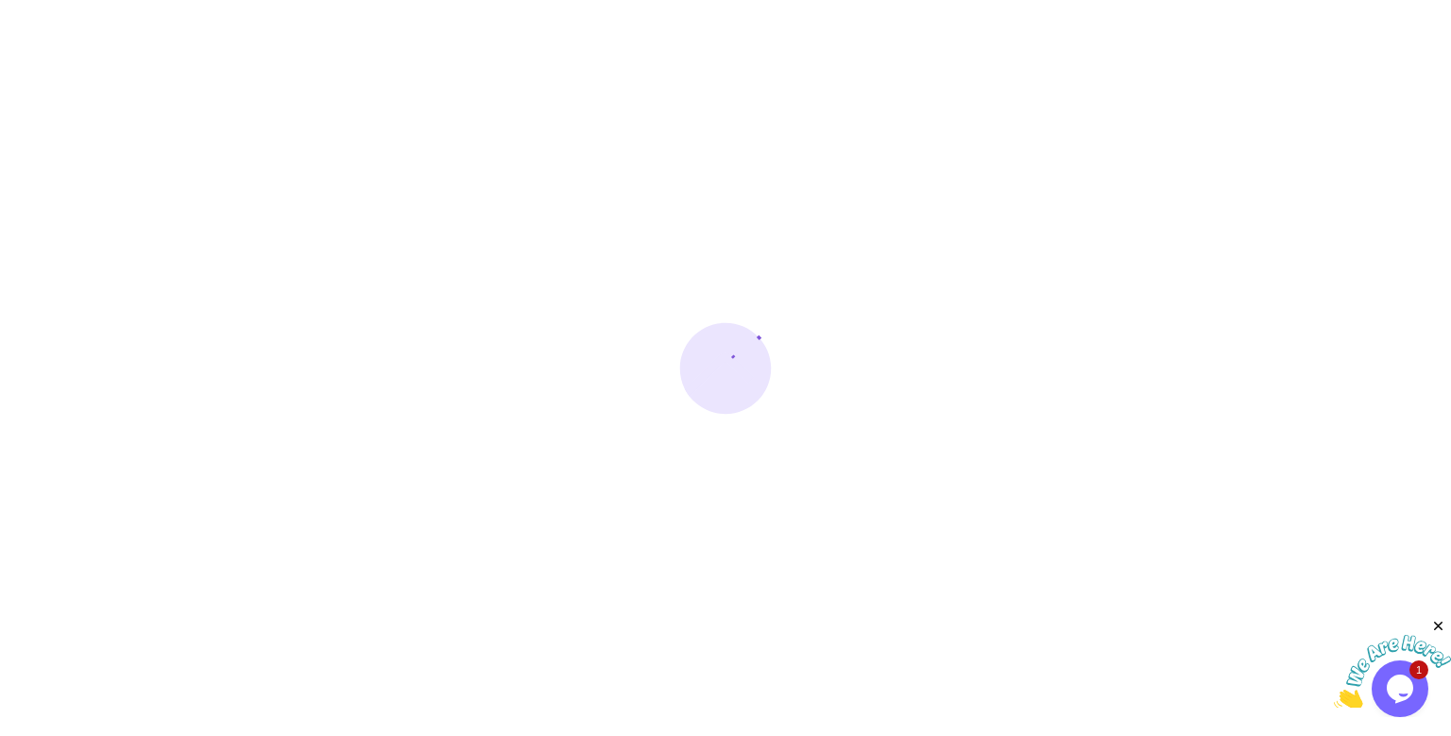
click at [1437, 629] on icon "Close" at bounding box center [1438, 626] width 17 height 17
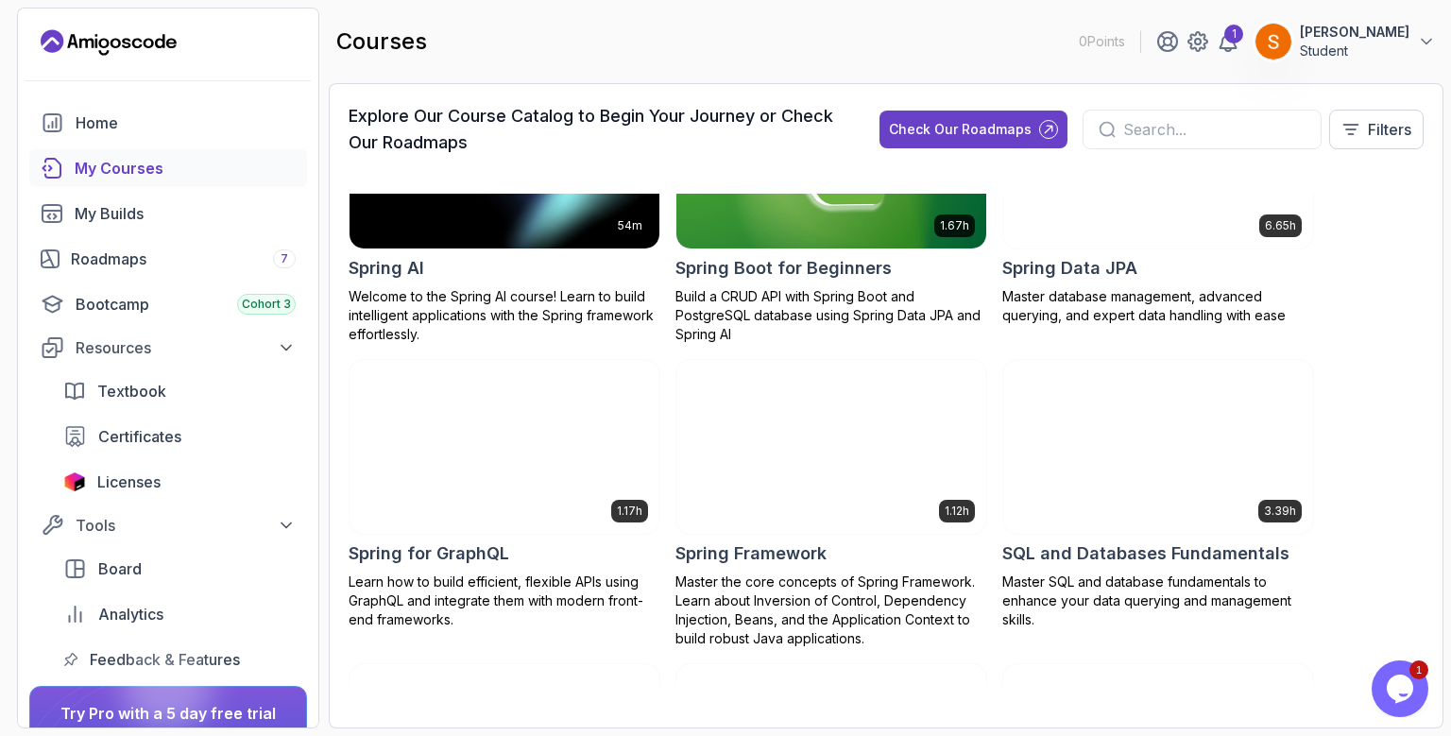
scroll to position [3538, 0]
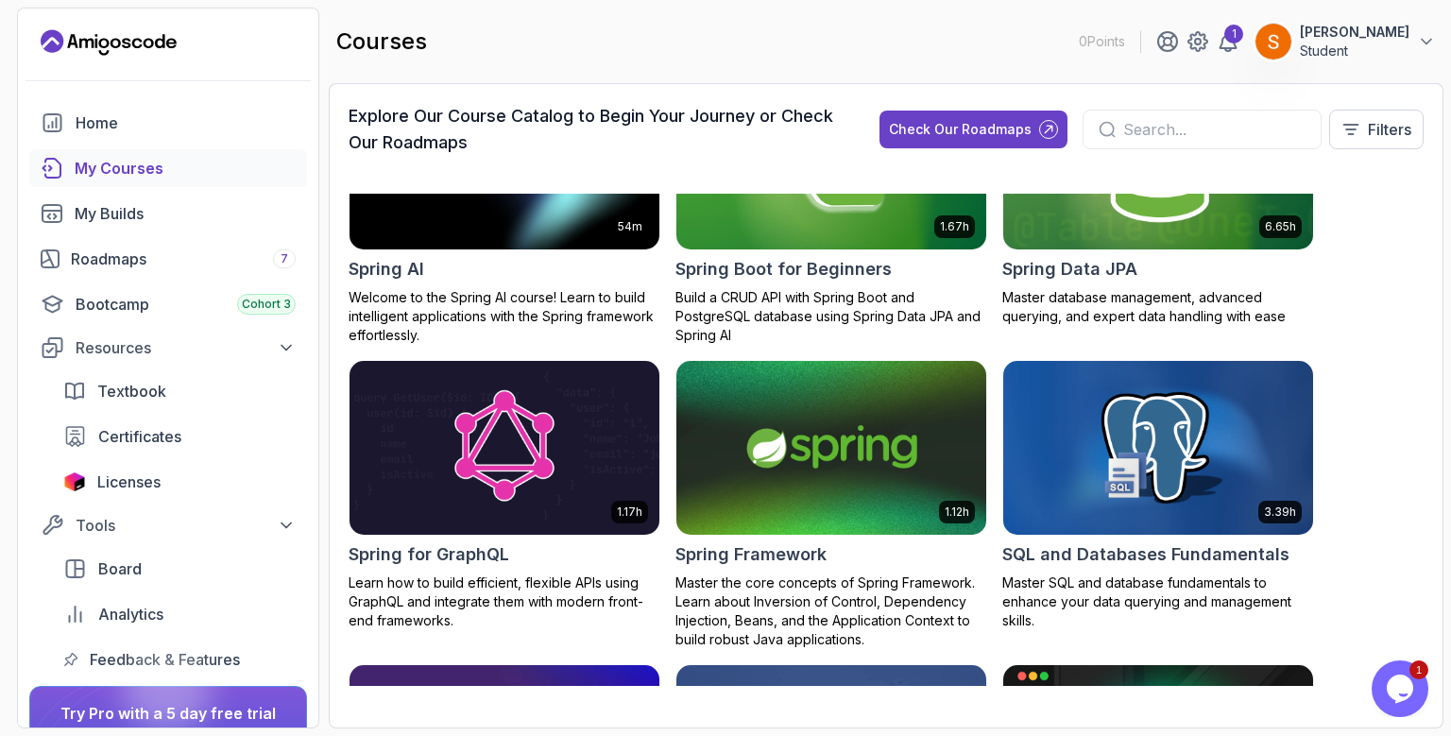
click at [795, 421] on img at bounding box center [831, 448] width 325 height 182
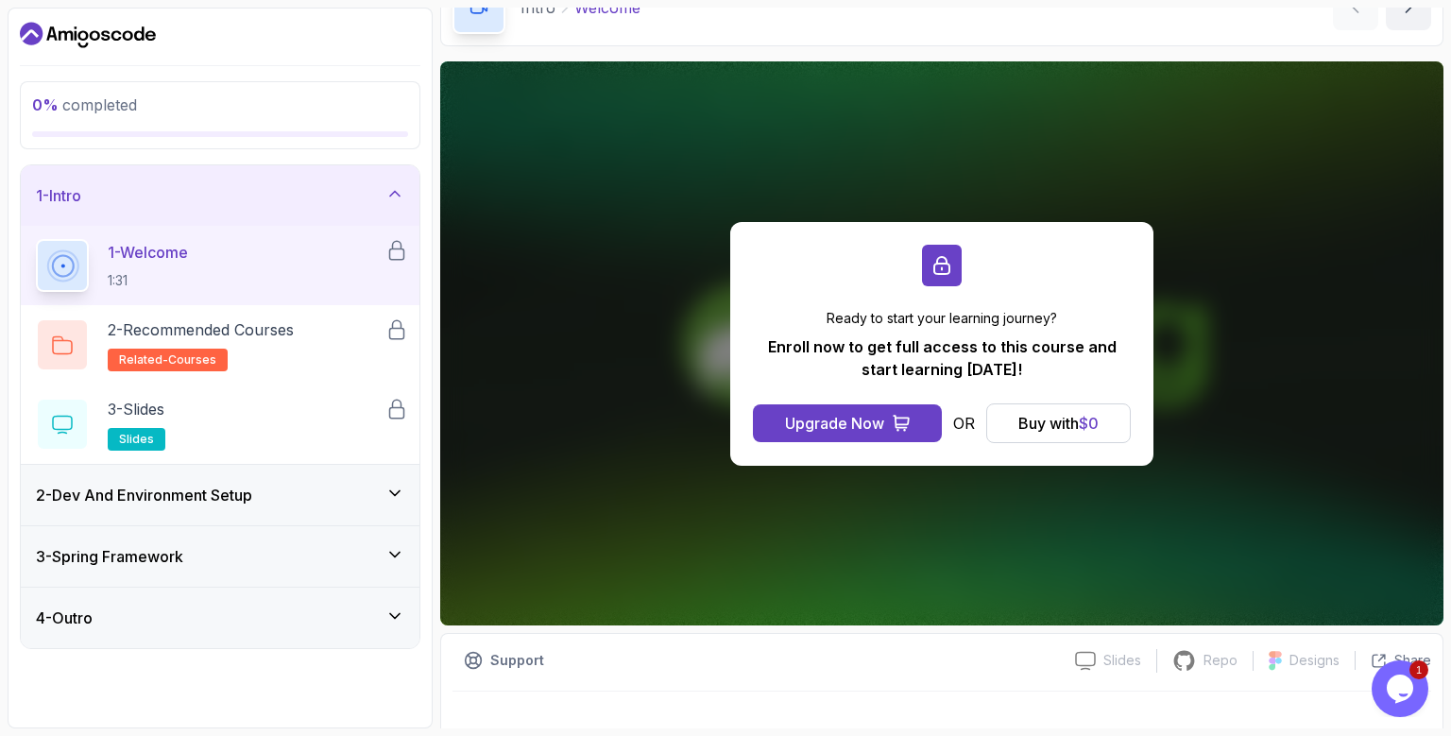
scroll to position [134, 0]
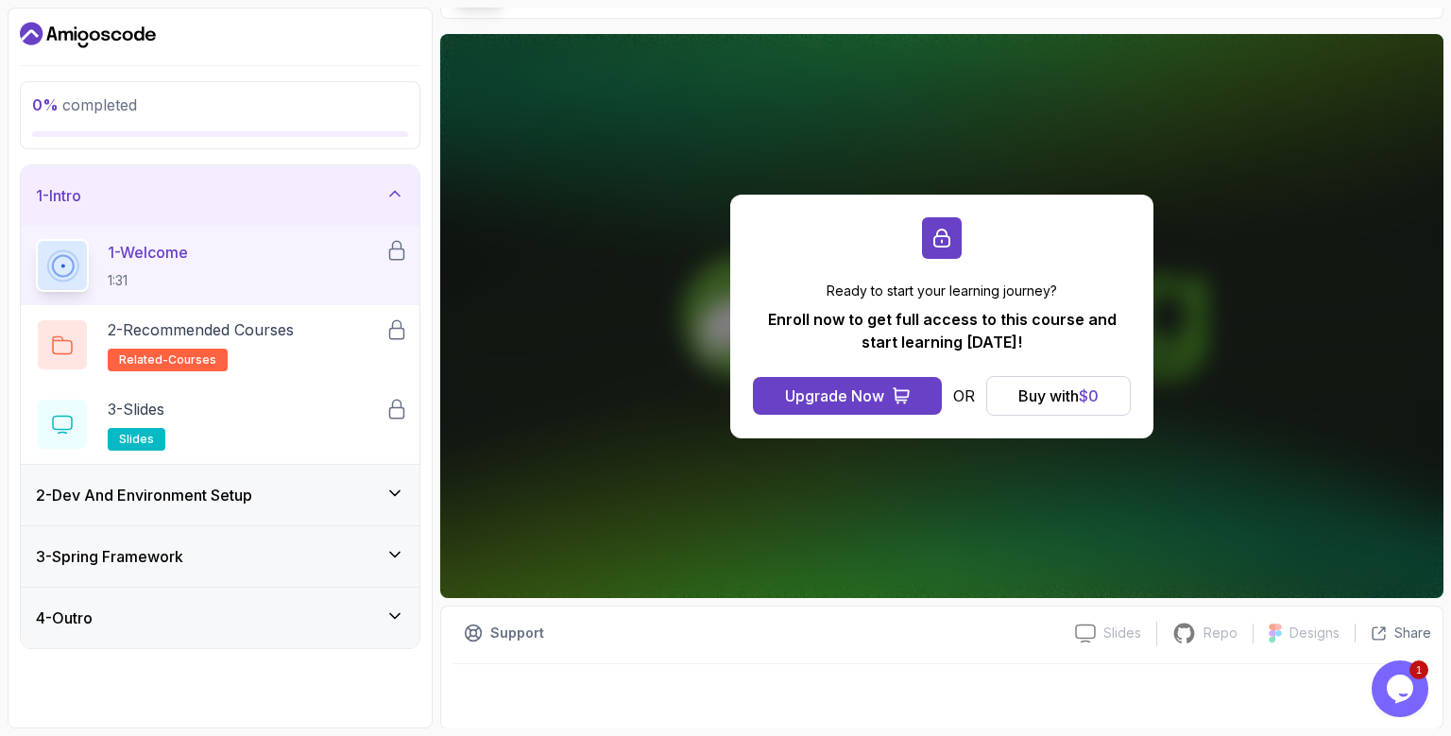
click at [1166, 488] on div "Ready to start your learning journey? Enroll now to get full access to this cou…" at bounding box center [941, 316] width 1003 height 564
click at [1058, 389] on div "Buy with $ 0" at bounding box center [1058, 396] width 80 height 23
